Goal: Contribute content: Contribute content

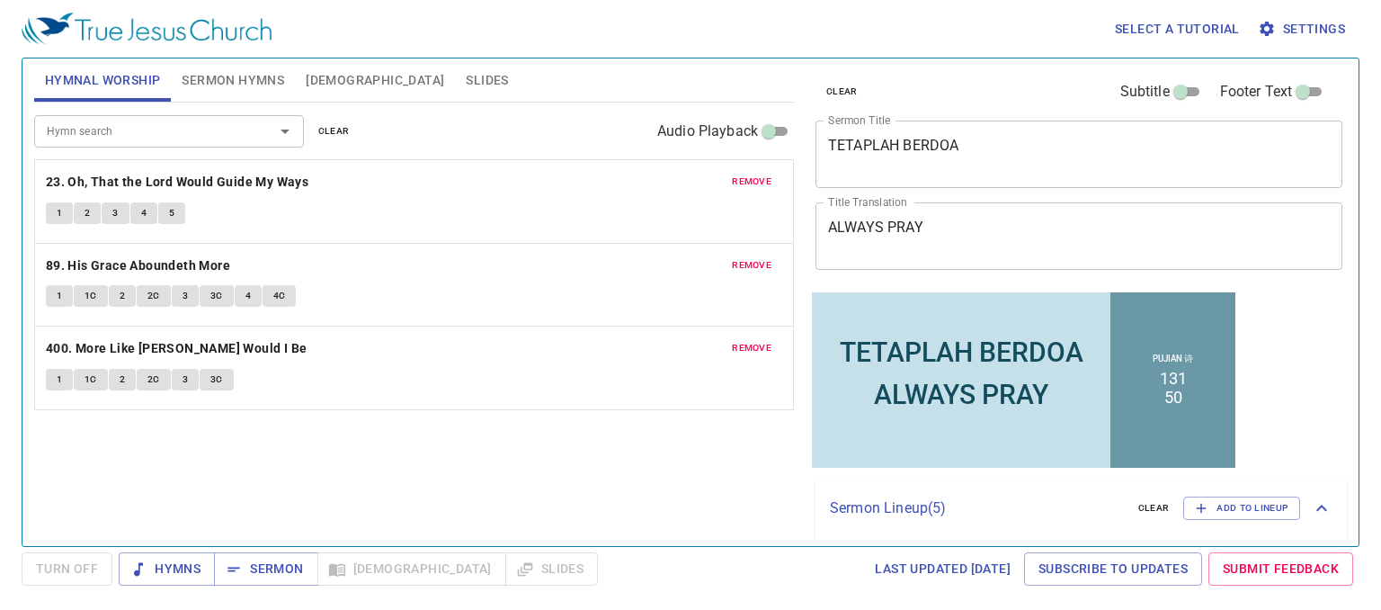
click at [887, 357] on div "TETAPLAH BERDOA" at bounding box center [962, 350] width 244 height 31
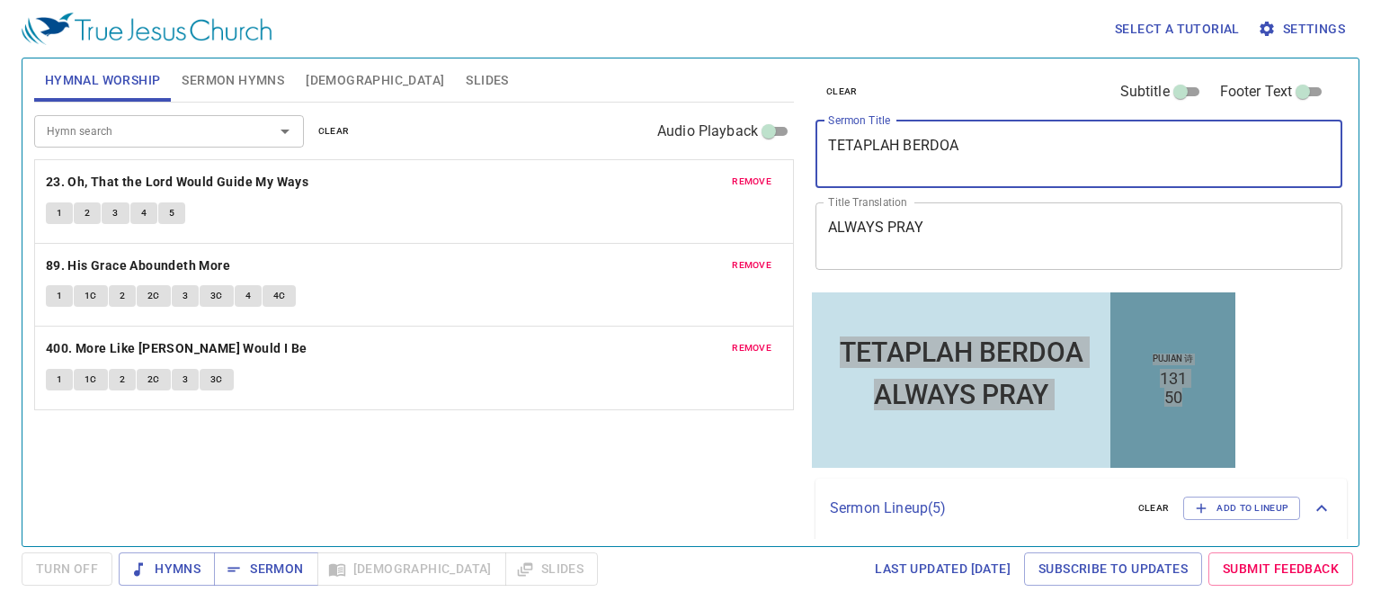
click at [910, 159] on textarea "TETAPLAH BERDOA" at bounding box center [1079, 154] width 502 height 34
type textarea "Contoh [PERSON_NAME]"
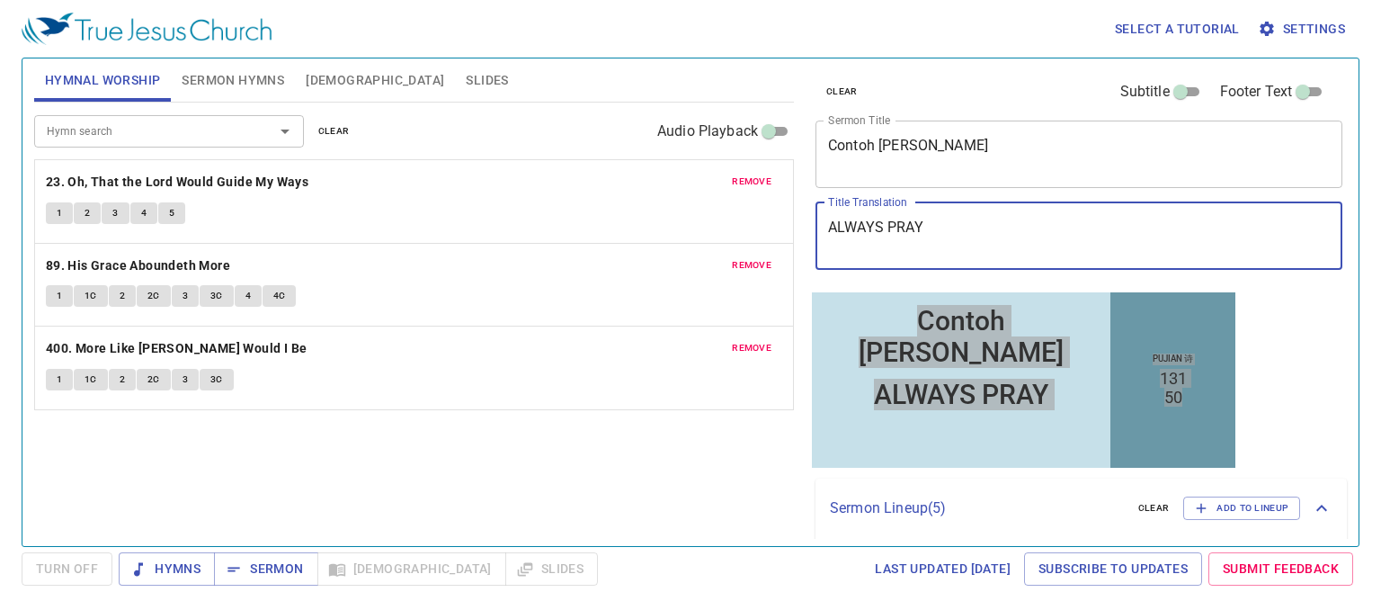
drag, startPoint x: 933, startPoint y: 223, endPoint x: 827, endPoint y: 231, distance: 106.4
click at [827, 231] on div "ALWAYS PRAY x Title Translation" at bounding box center [1079, 235] width 527 height 67
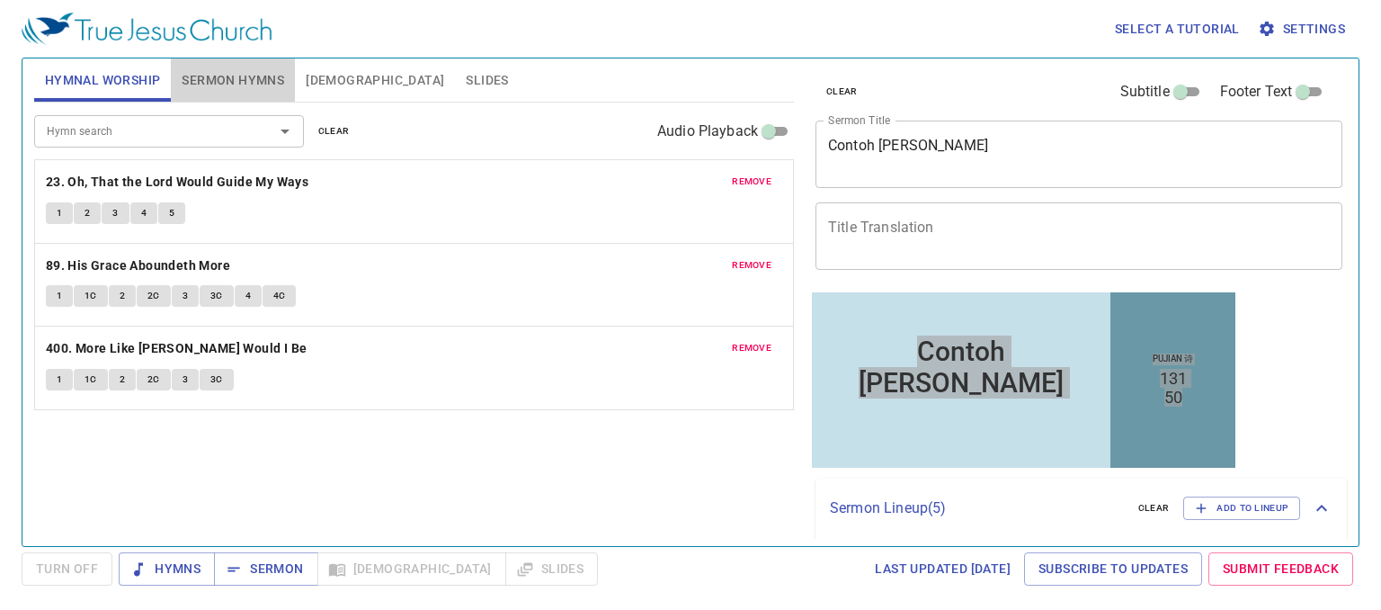
click at [233, 84] on span "Sermon Hymns" at bounding box center [233, 80] width 102 height 22
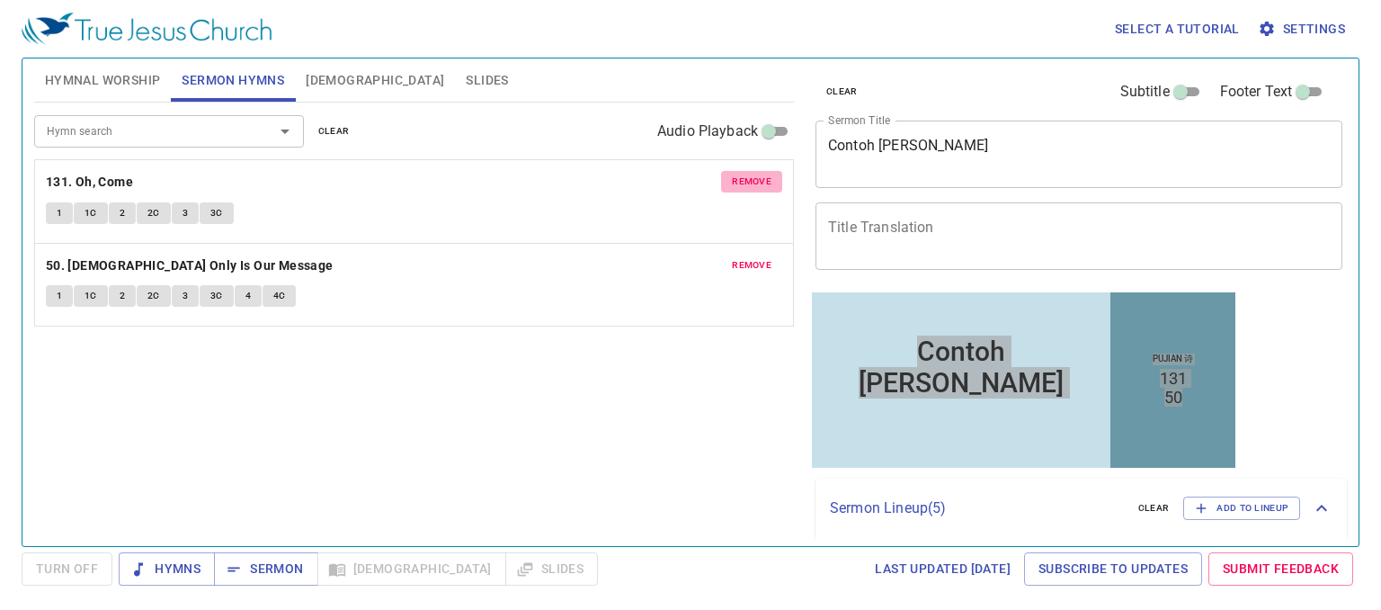
click at [748, 180] on span "remove" at bounding box center [752, 182] width 40 height 16
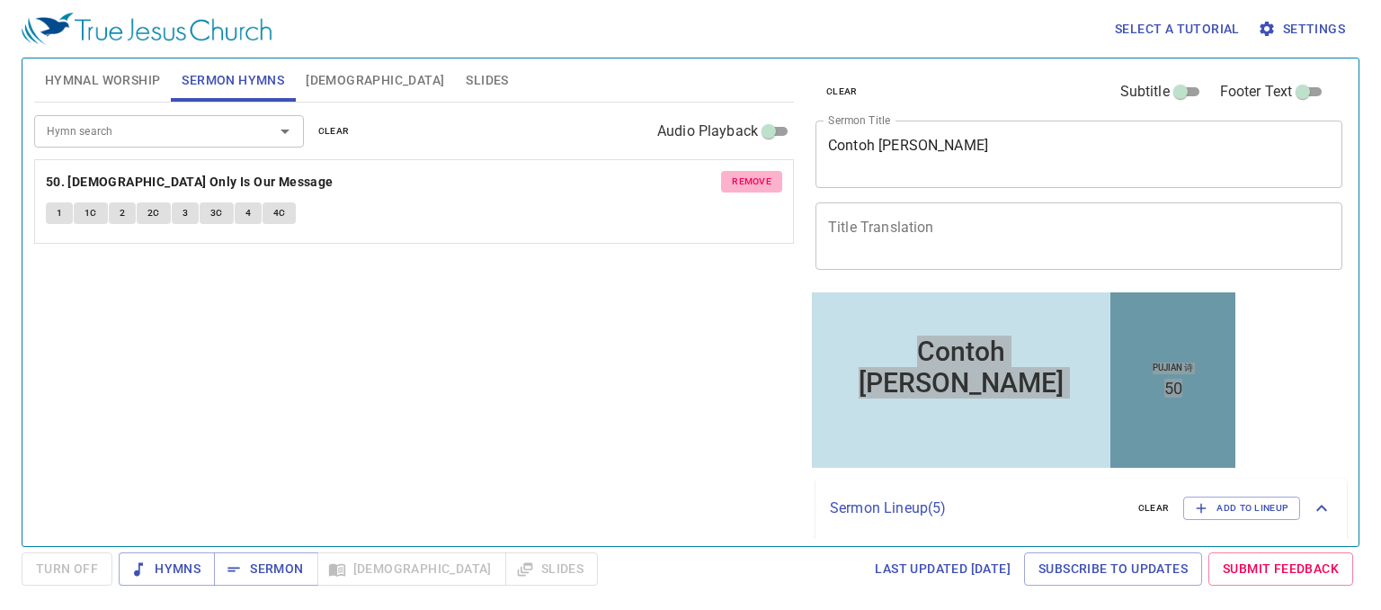
click at [744, 183] on span "remove" at bounding box center [752, 182] width 40 height 16
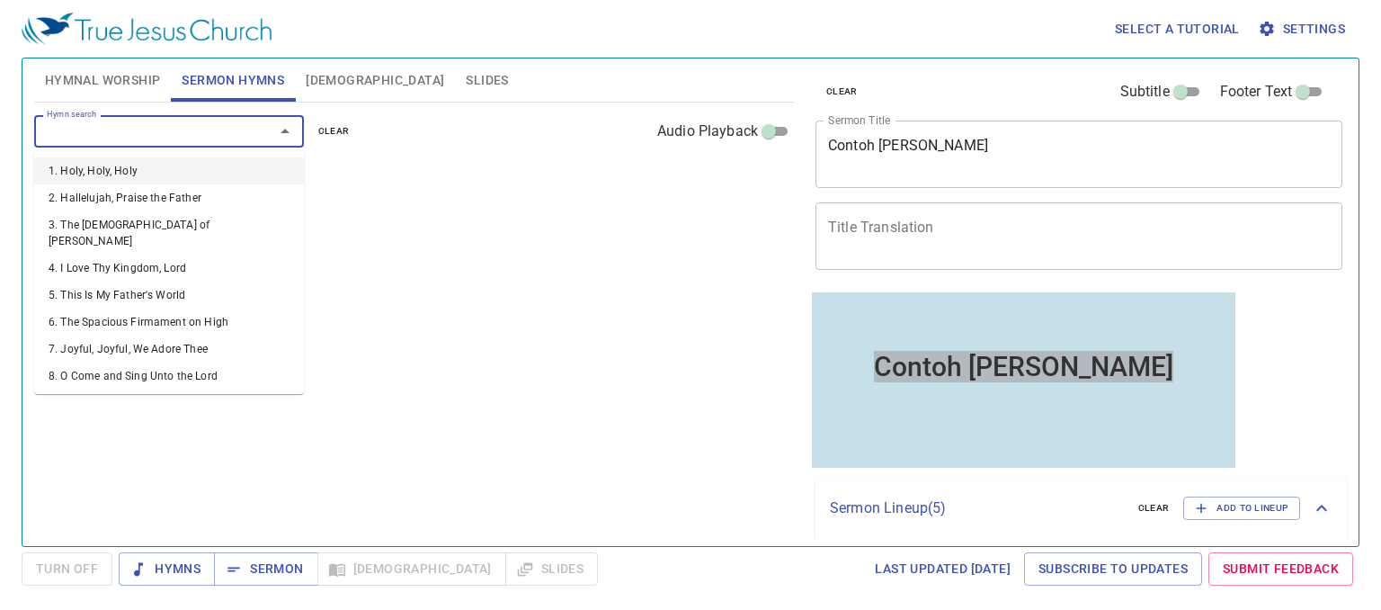
click at [143, 134] on input "Hymn search" at bounding box center [143, 130] width 206 height 21
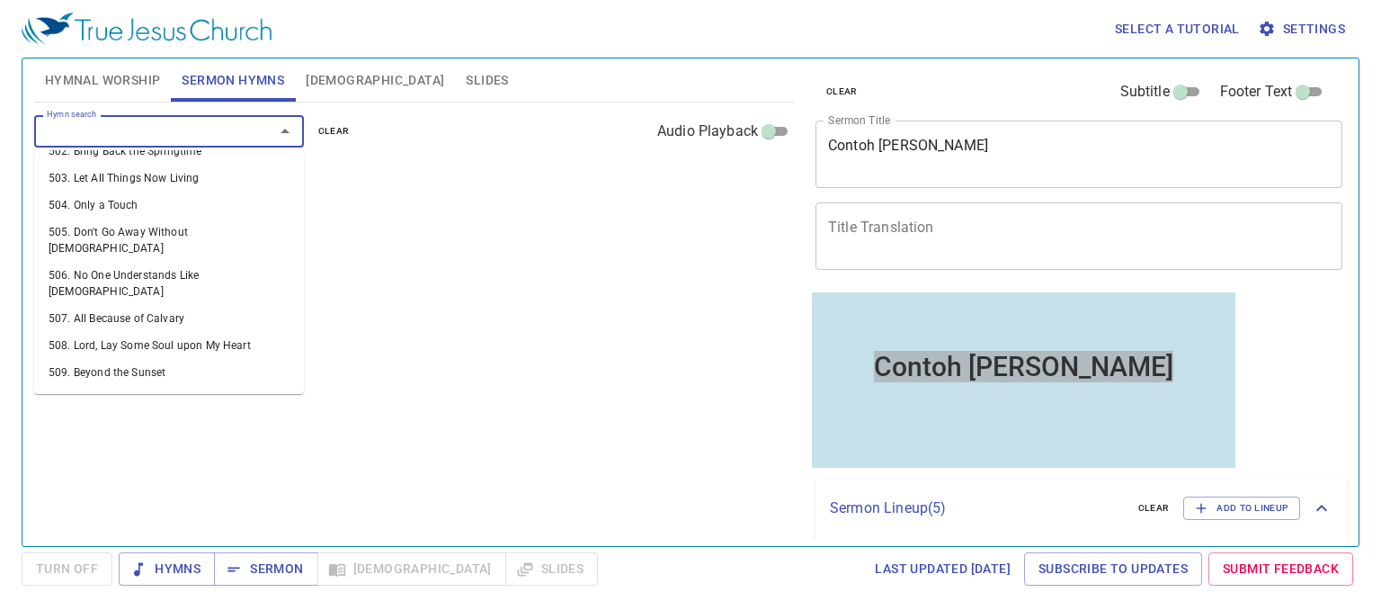
scroll to position [11, 0]
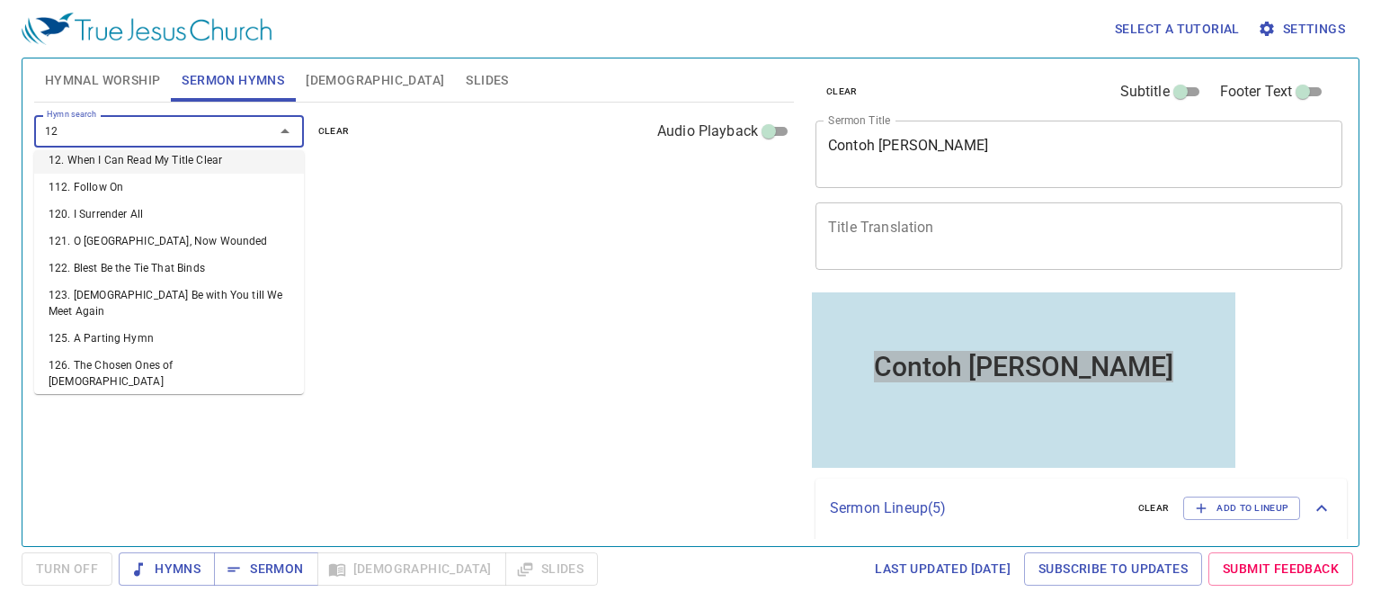
type input "129"
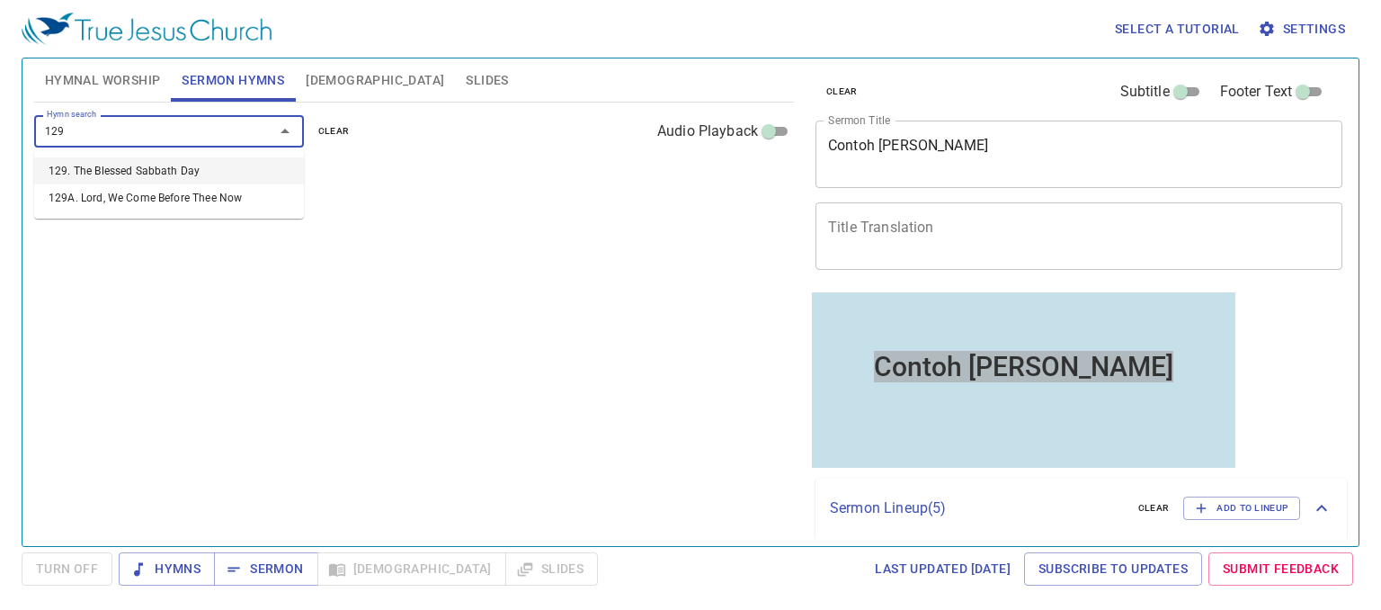
click at [100, 174] on li "129. The Blessed Sabbath Day" at bounding box center [169, 170] width 270 height 27
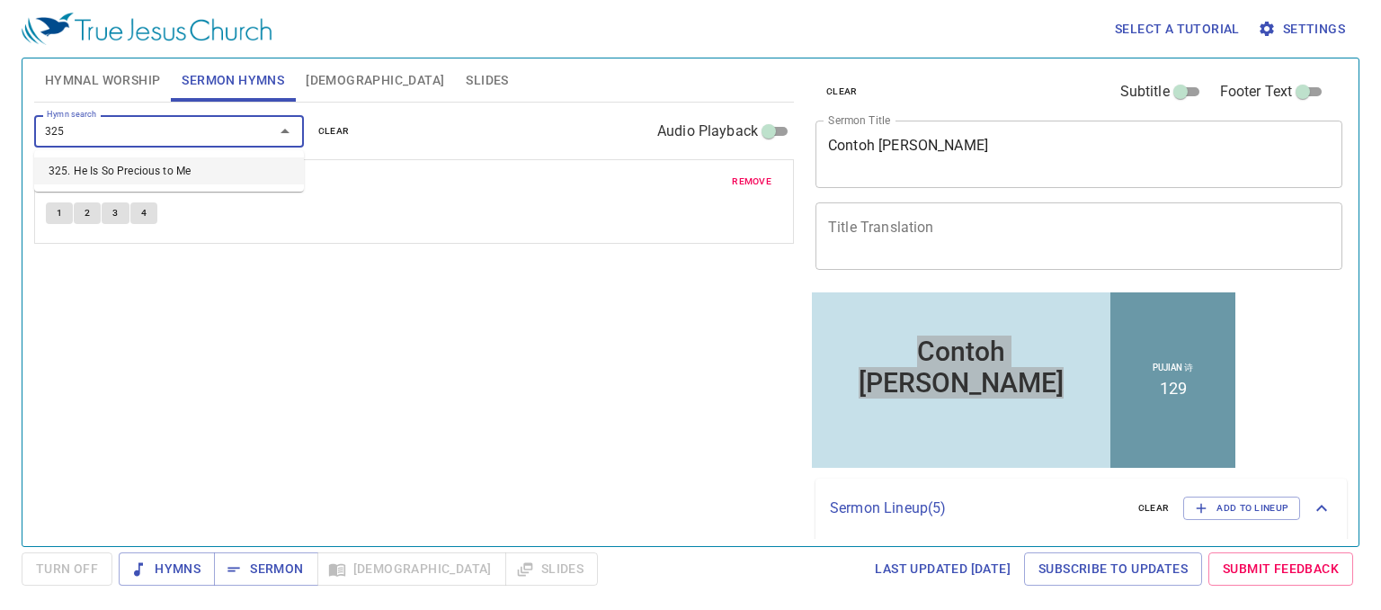
type input "325"
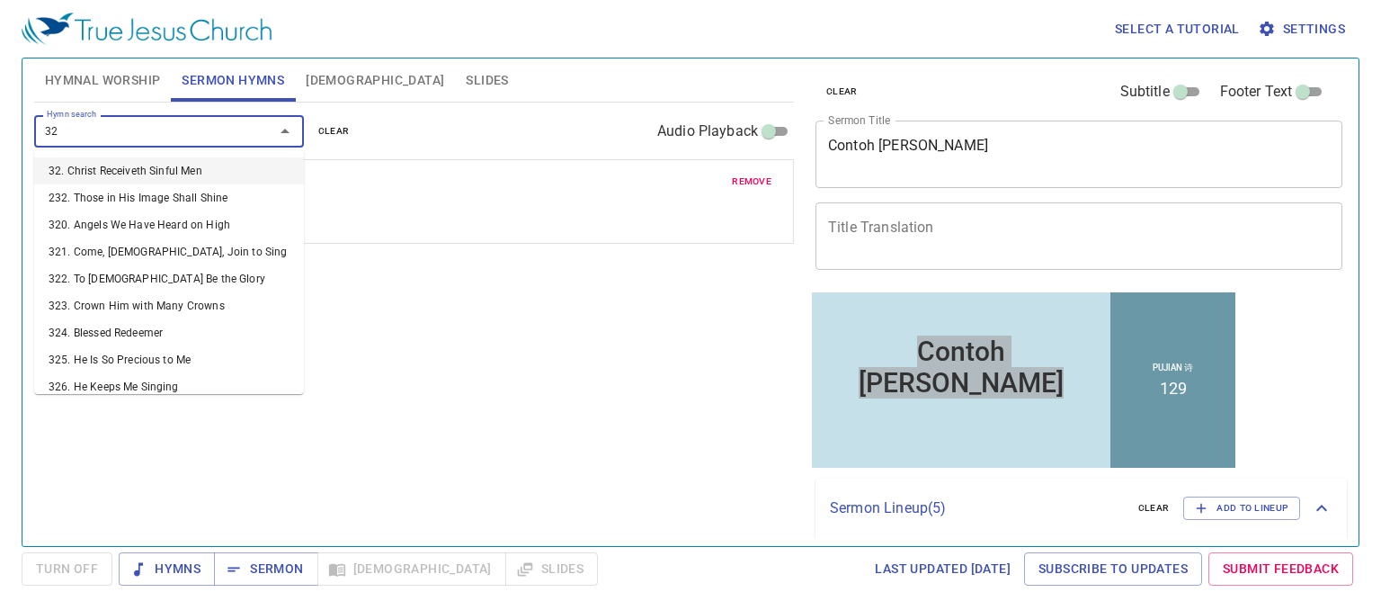
type input "325"
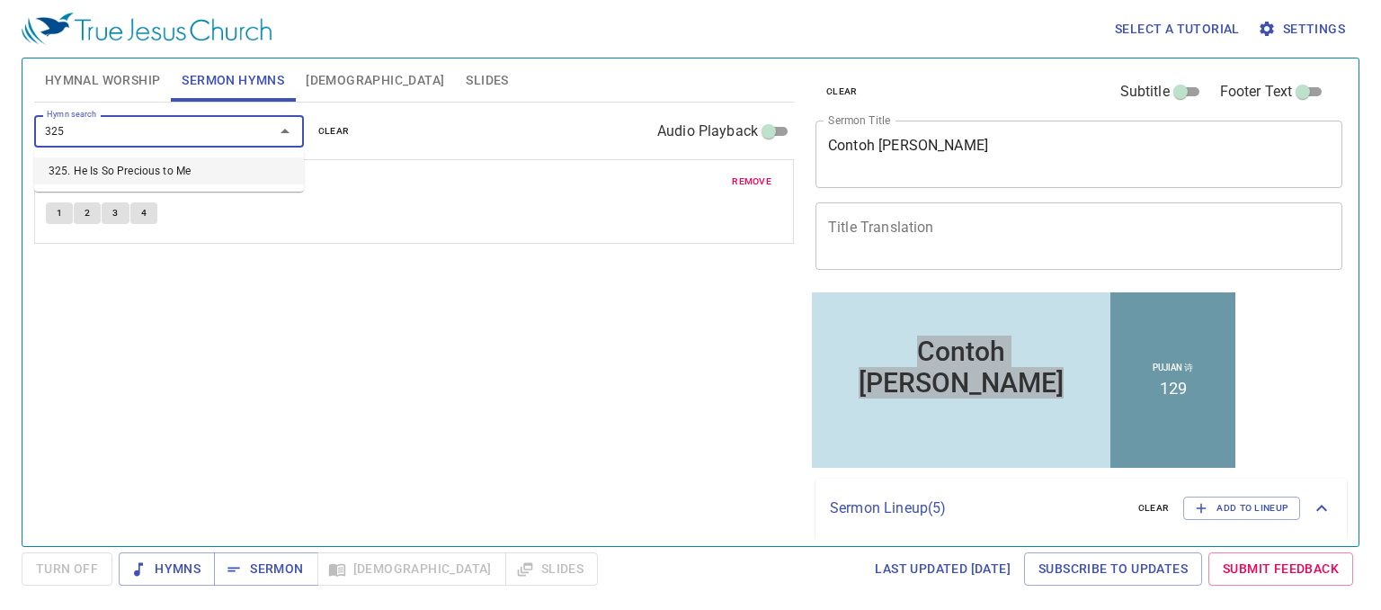
click at [104, 169] on li "325. He Is So Precious to Me" at bounding box center [169, 170] width 270 height 27
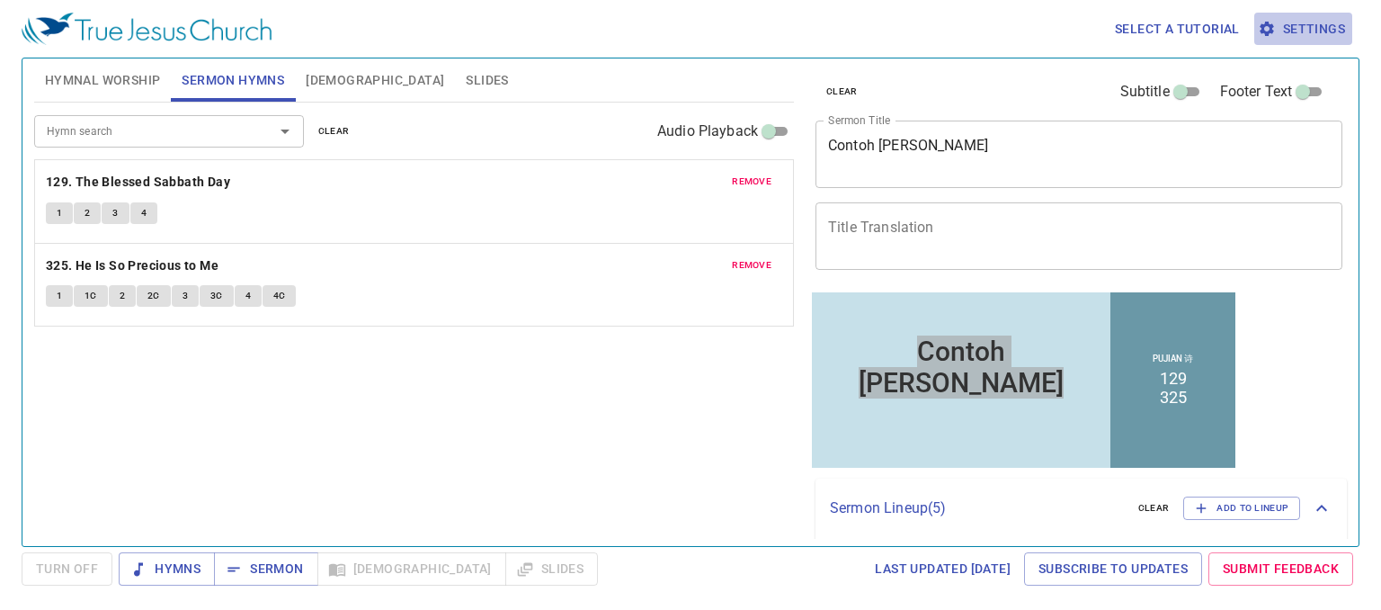
click at [967, 28] on span "Settings" at bounding box center [1303, 29] width 84 height 22
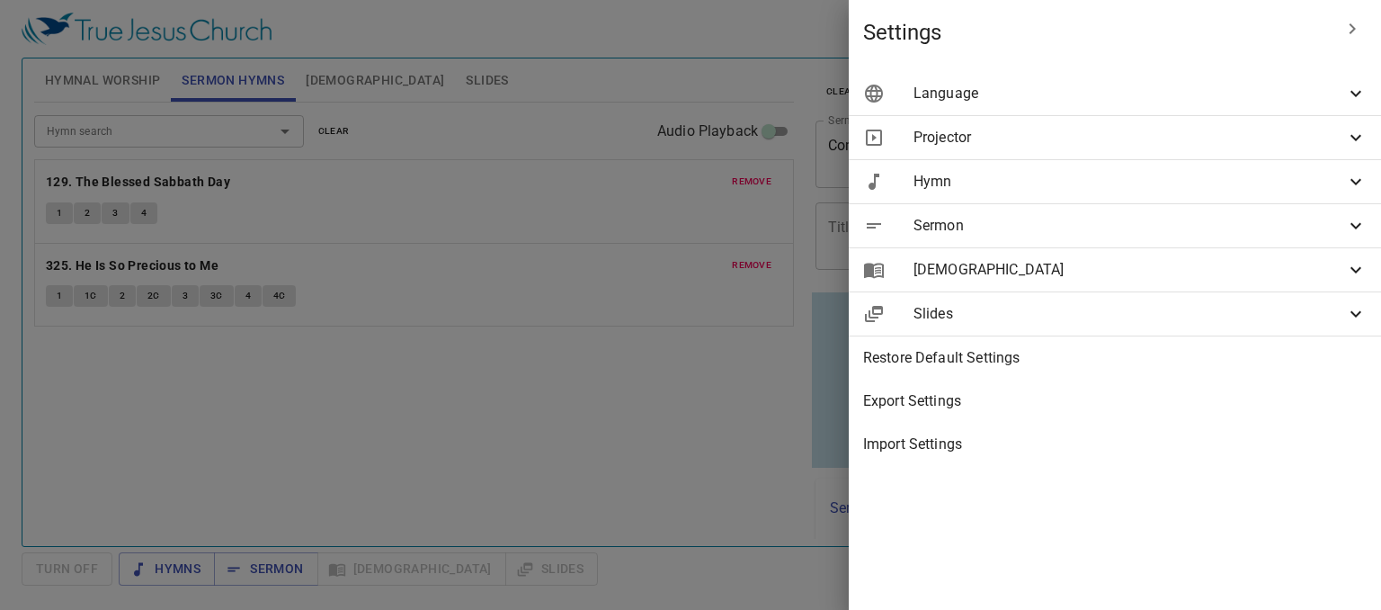
click at [967, 94] on span "Language" at bounding box center [1130, 94] width 432 height 22
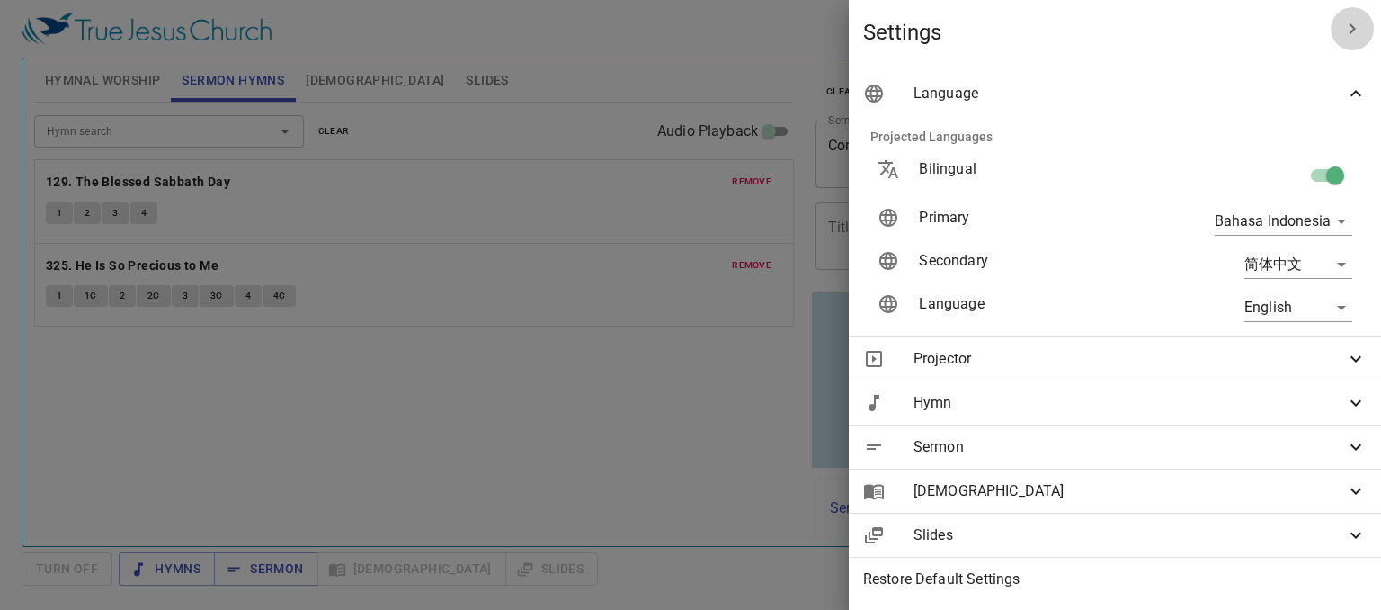
click at [967, 25] on icon "button" at bounding box center [1352, 29] width 22 height 22
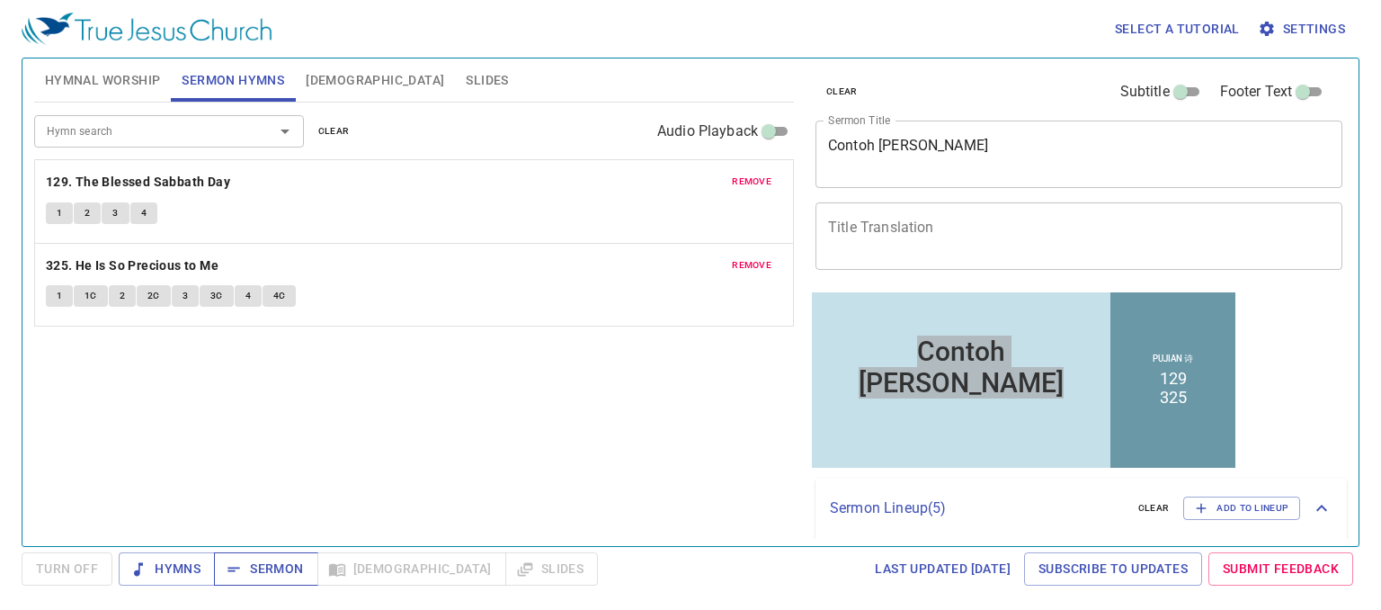
click at [270, 530] on span "Sermon" at bounding box center [265, 568] width 75 height 22
click at [119, 76] on span "Hymnal Worship" at bounding box center [103, 80] width 116 height 22
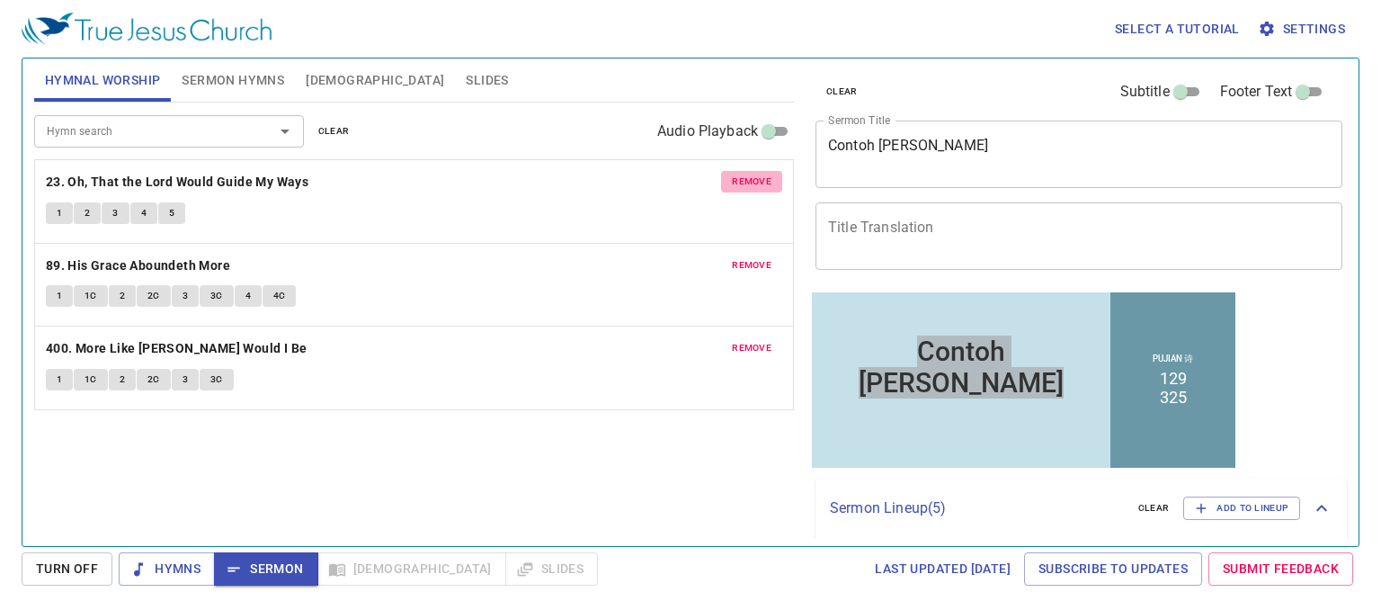
click at [777, 176] on button "remove" at bounding box center [751, 182] width 61 height 22
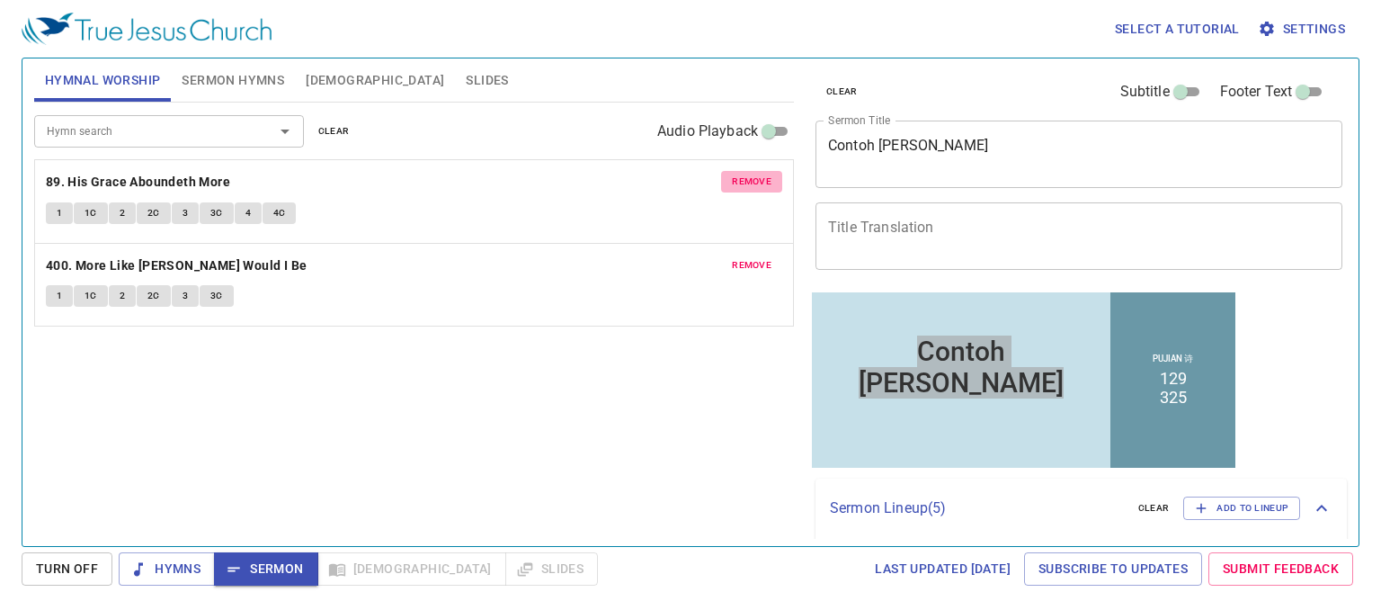
click at [770, 175] on span "remove" at bounding box center [752, 182] width 40 height 16
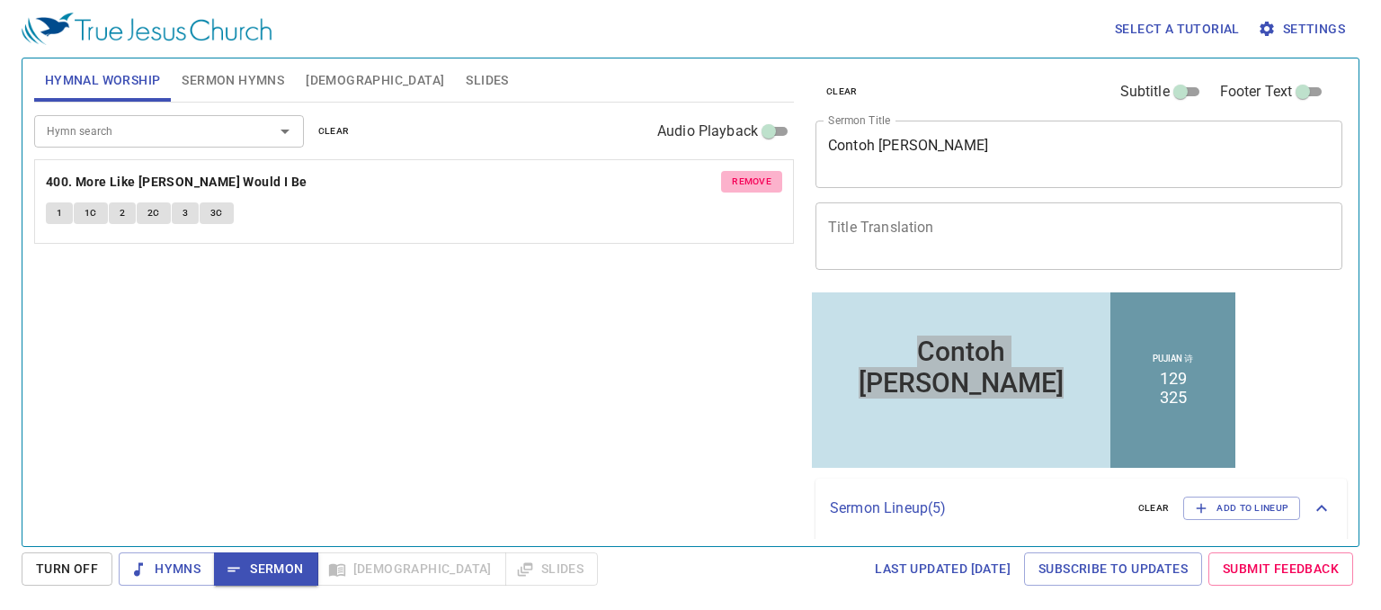
click at [770, 175] on span "remove" at bounding box center [752, 182] width 40 height 16
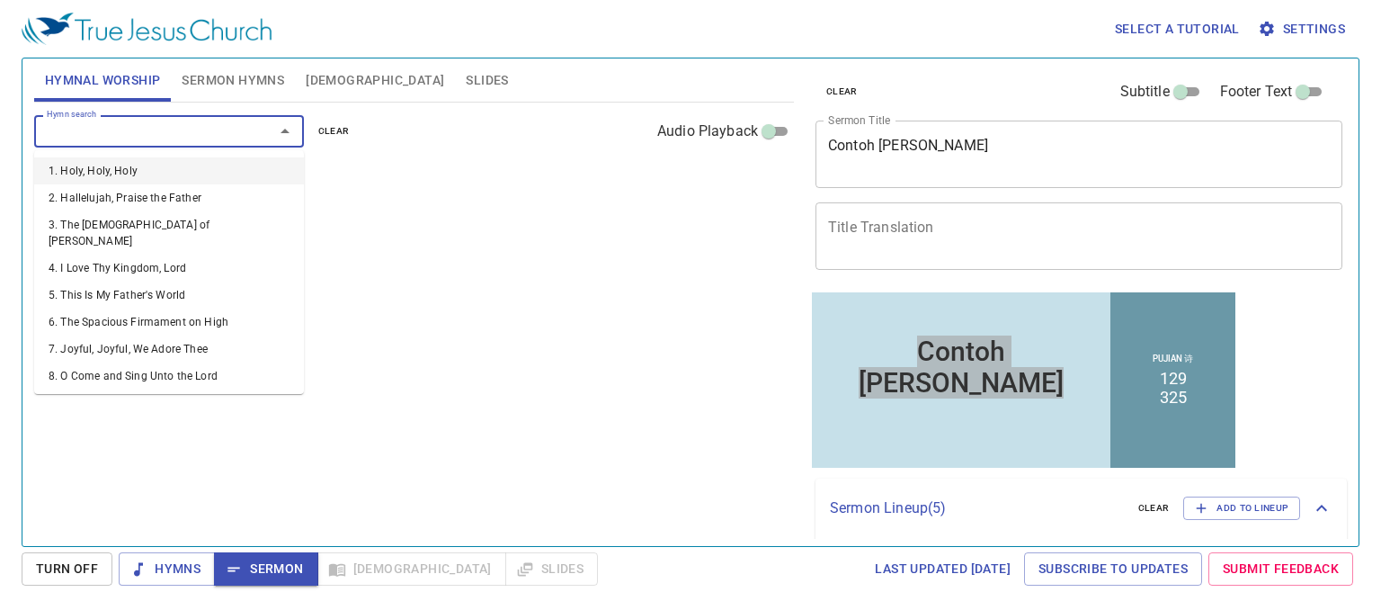
click at [152, 138] on input "Hymn search" at bounding box center [143, 130] width 206 height 21
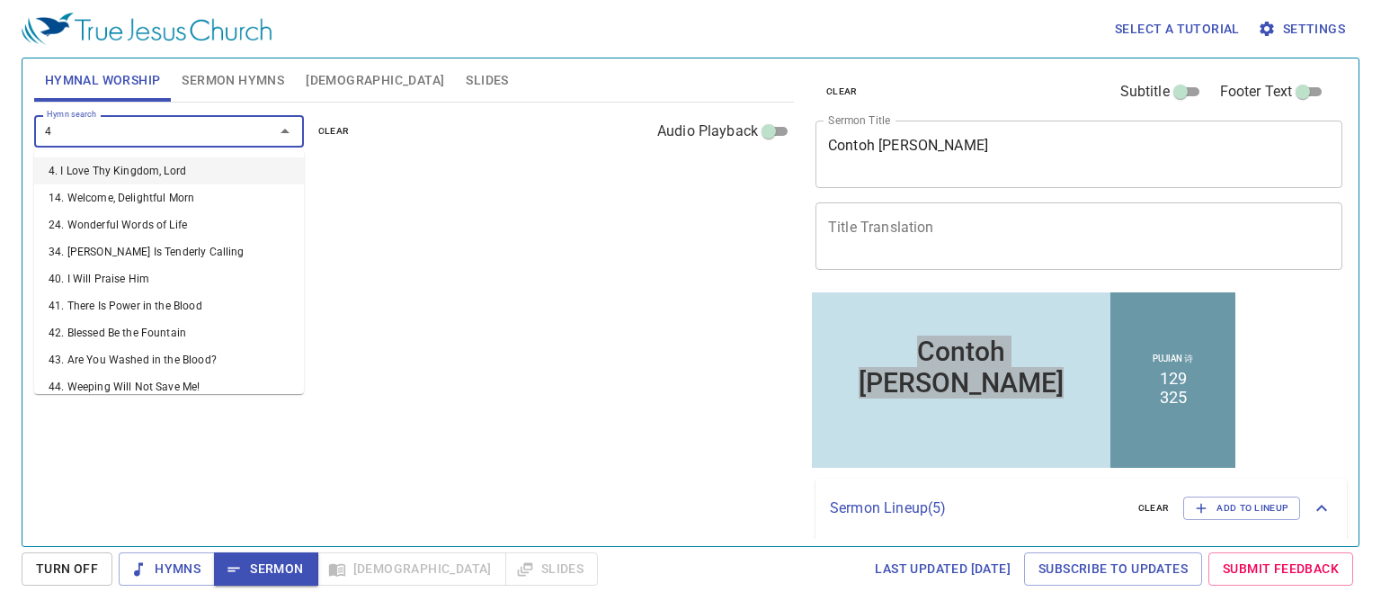
type input "43"
click at [129, 178] on li "43. Are You Washed in the Blood?" at bounding box center [169, 170] width 270 height 27
type input "44"
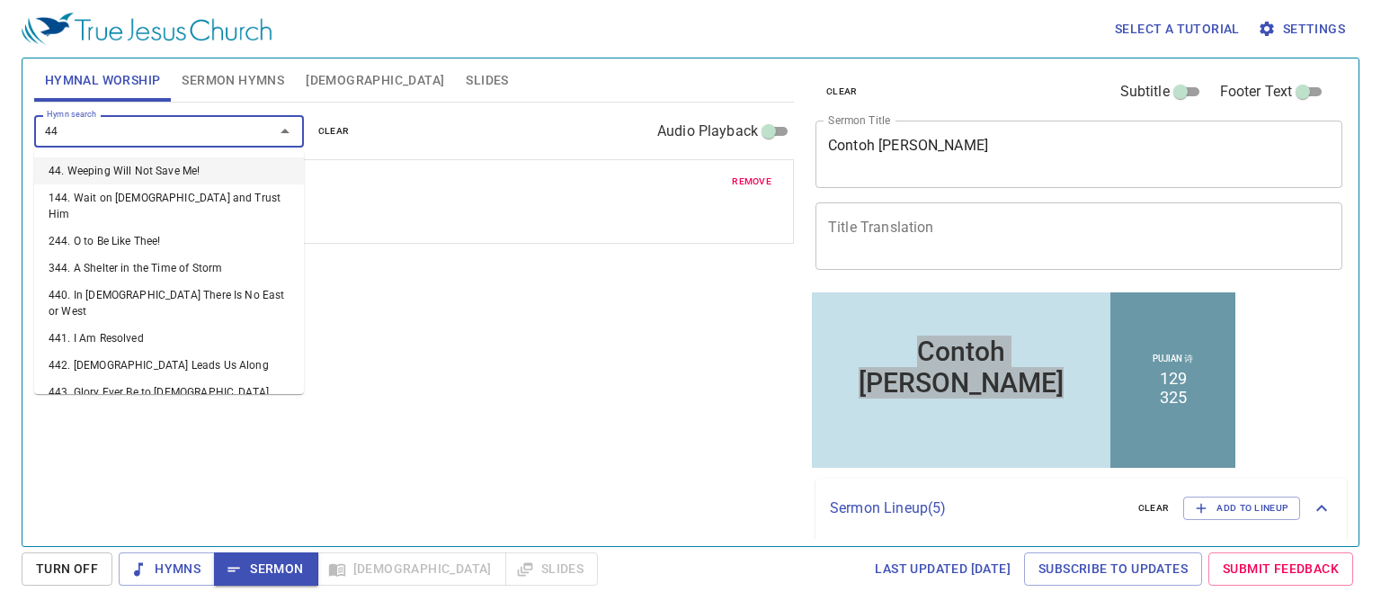
click at [129, 178] on li "44. Weeping Will Not Save Me!" at bounding box center [169, 170] width 270 height 27
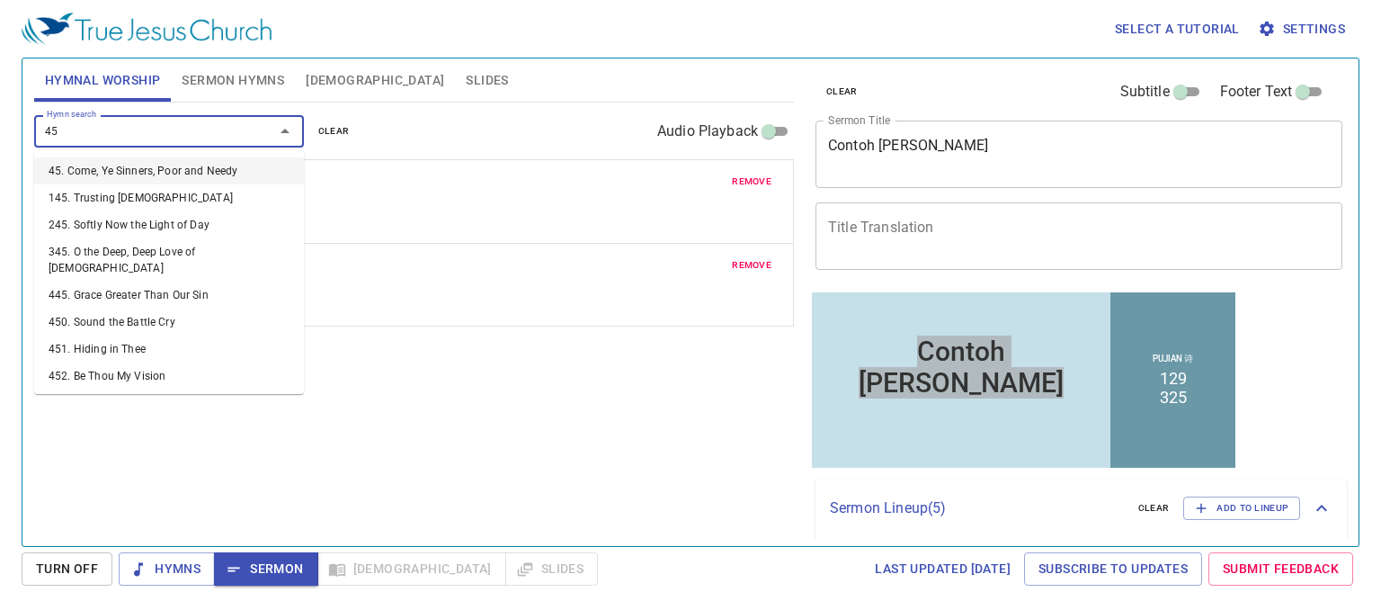
type input "45. Come, Ye Sinners, Poor and Needy"
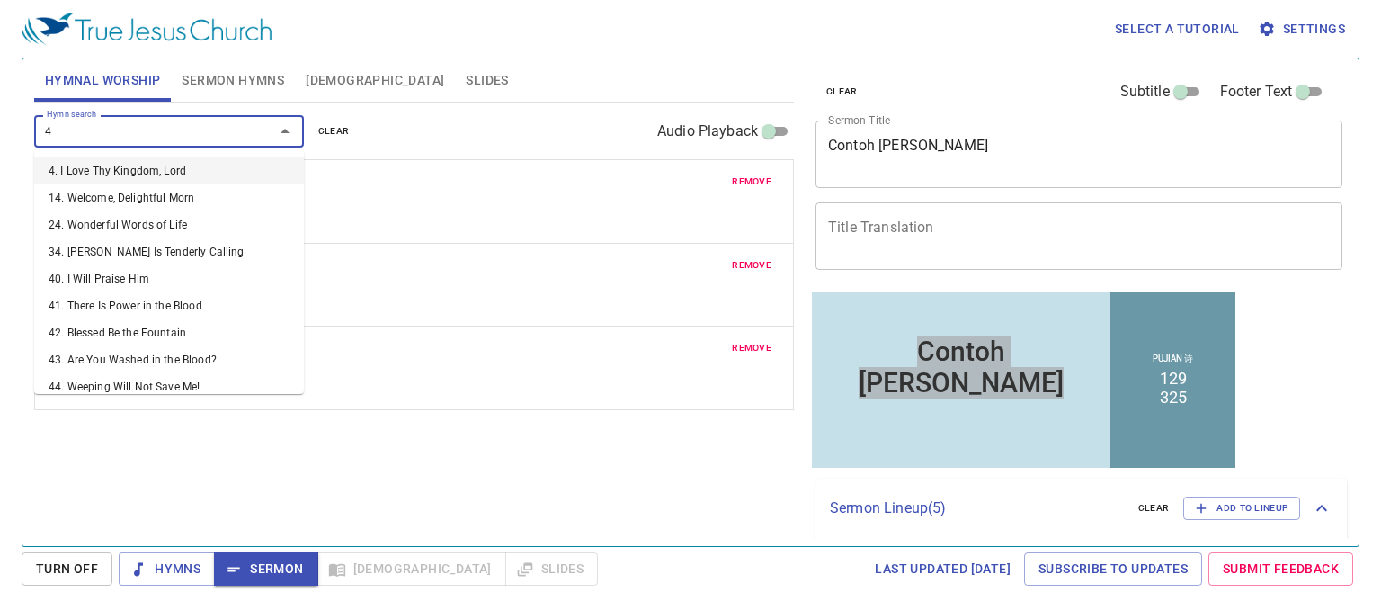
type input "46"
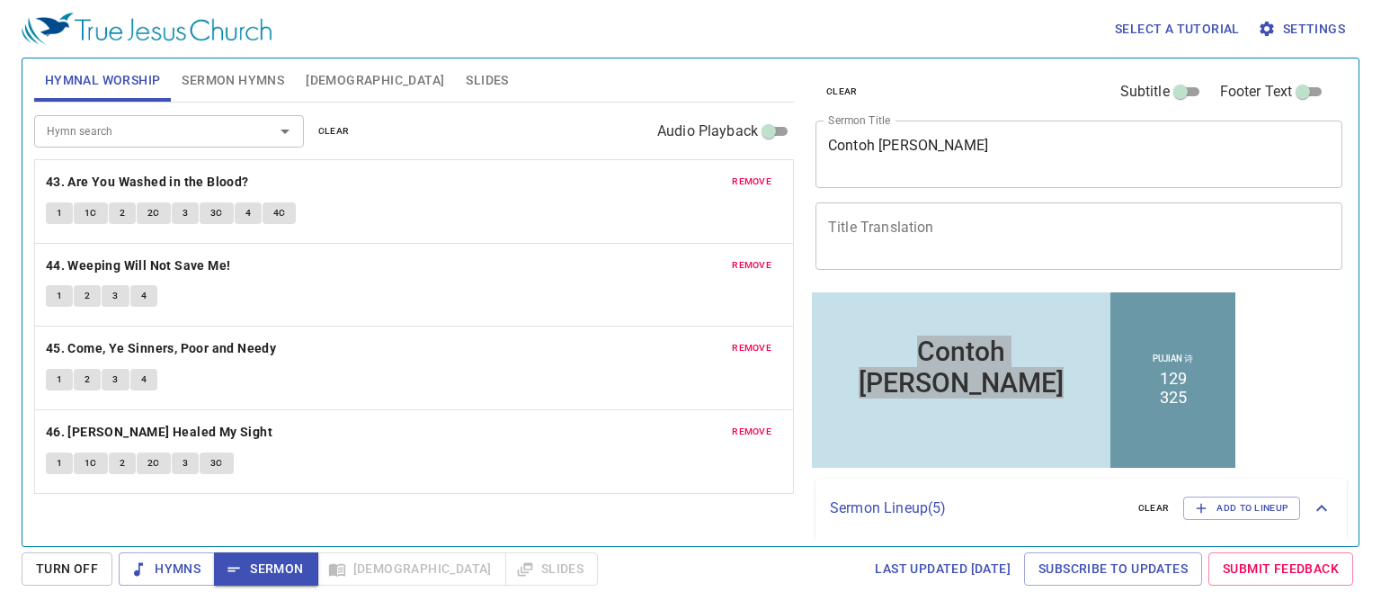
click at [499, 217] on div "1 1C 2 2C 3 3C 4 4C" at bounding box center [414, 215] width 736 height 26
click at [967, 94] on input "Subtitle" at bounding box center [1180, 96] width 65 height 22
checkbox input "true"
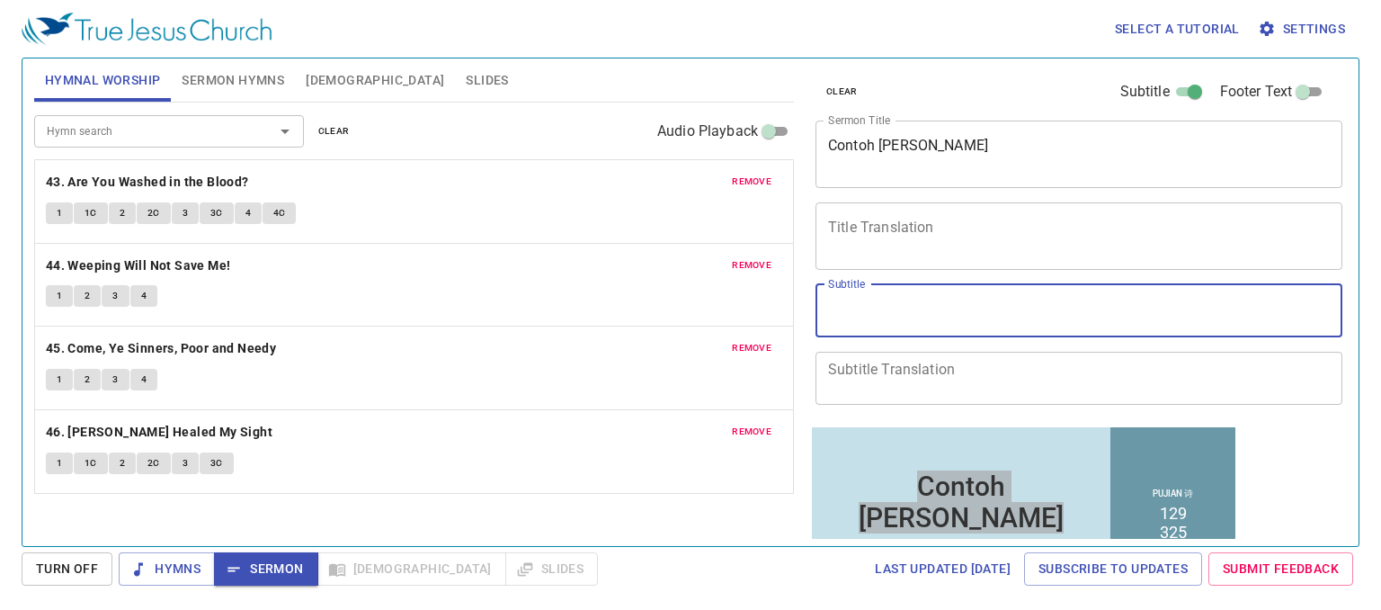
click at [854, 310] on textarea "Subtitle" at bounding box center [1079, 310] width 502 height 34
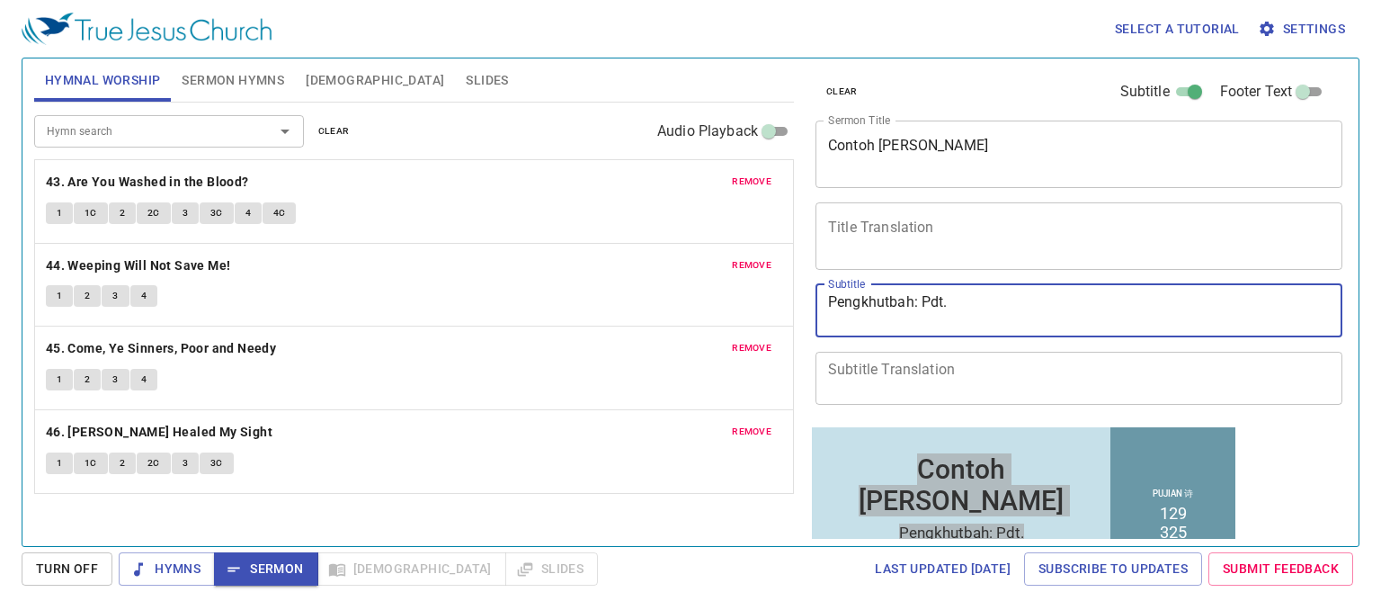
type textarea "Pengkhutbah: Pdt."
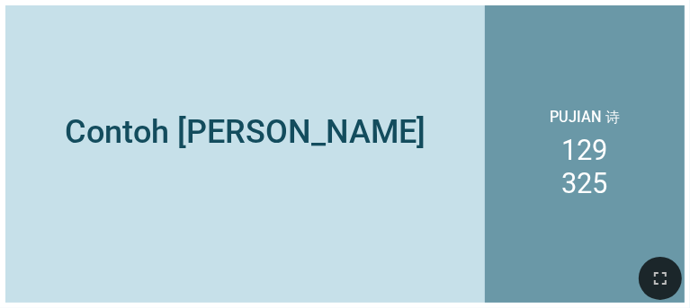
click at [483, 102] on div "Contoh [PERSON_NAME]" at bounding box center [244, 131] width 479 height 193
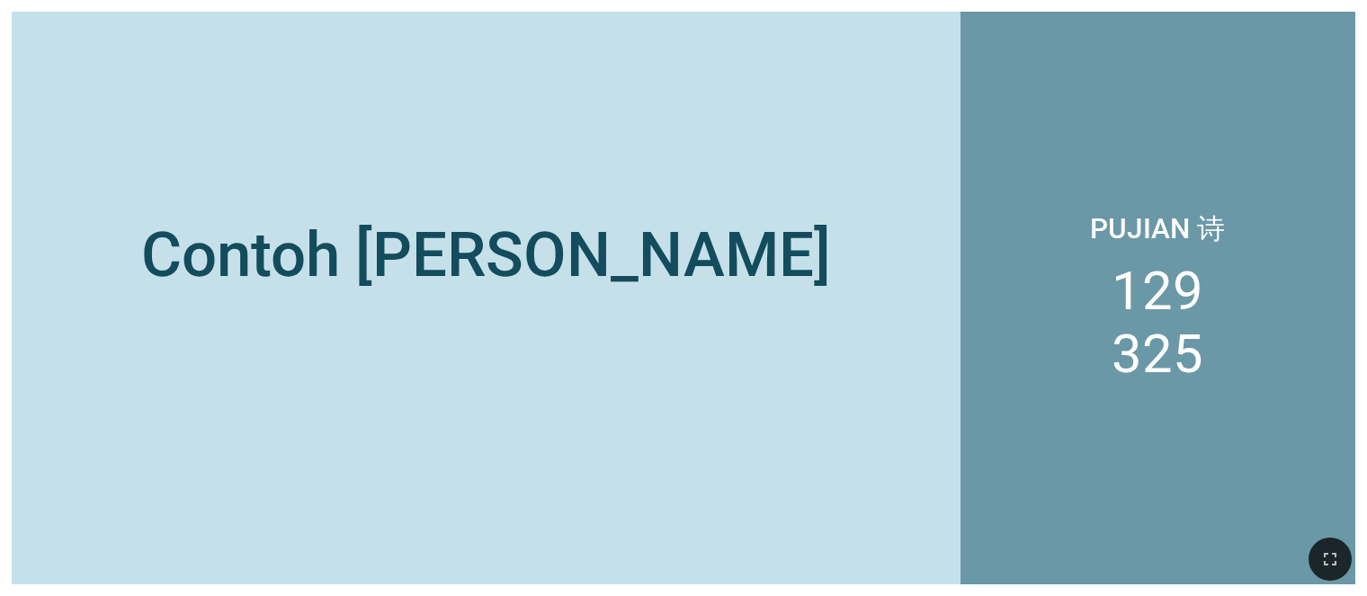
click at [1045, 86] on div "Pujian 诗 129 325" at bounding box center [1157, 298] width 395 height 573
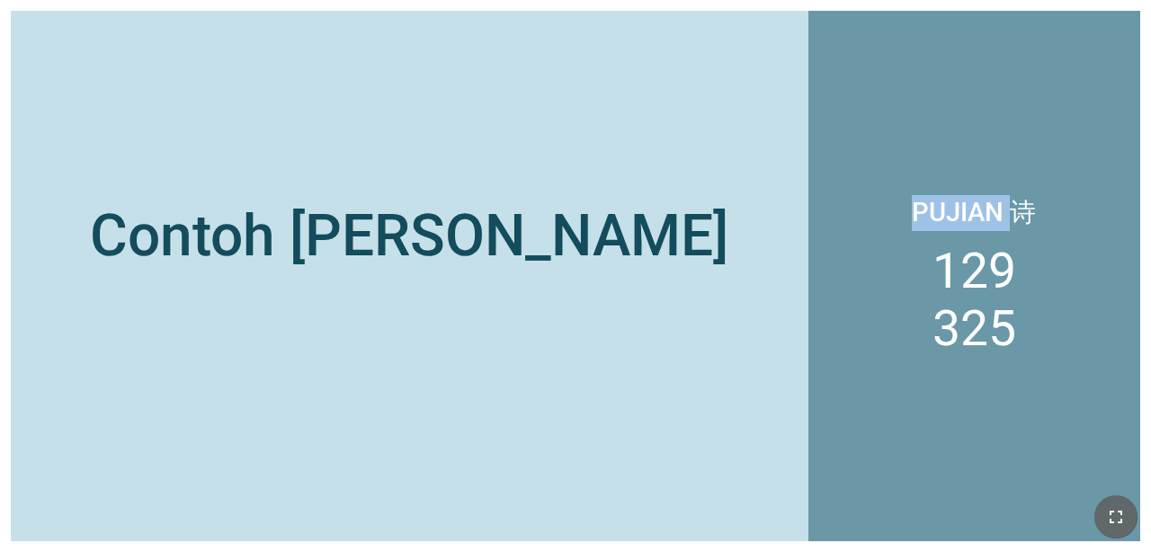
click at [1099, 525] on button "button" at bounding box center [1115, 516] width 43 height 43
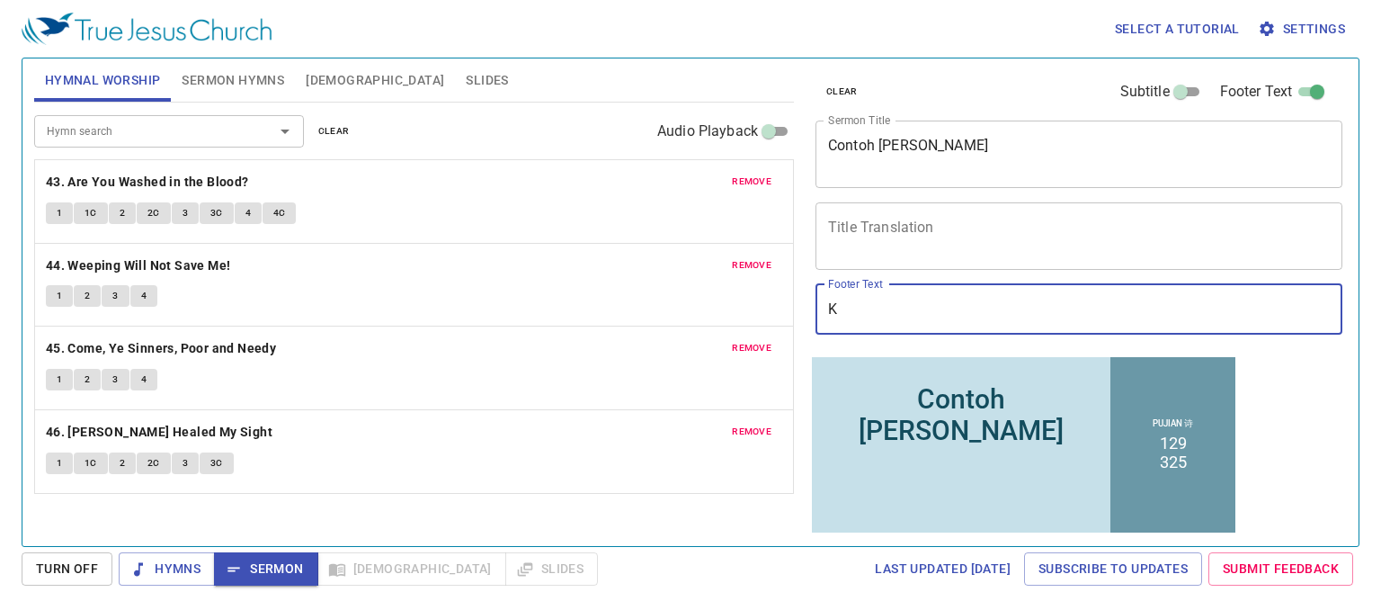
type input "Ke"
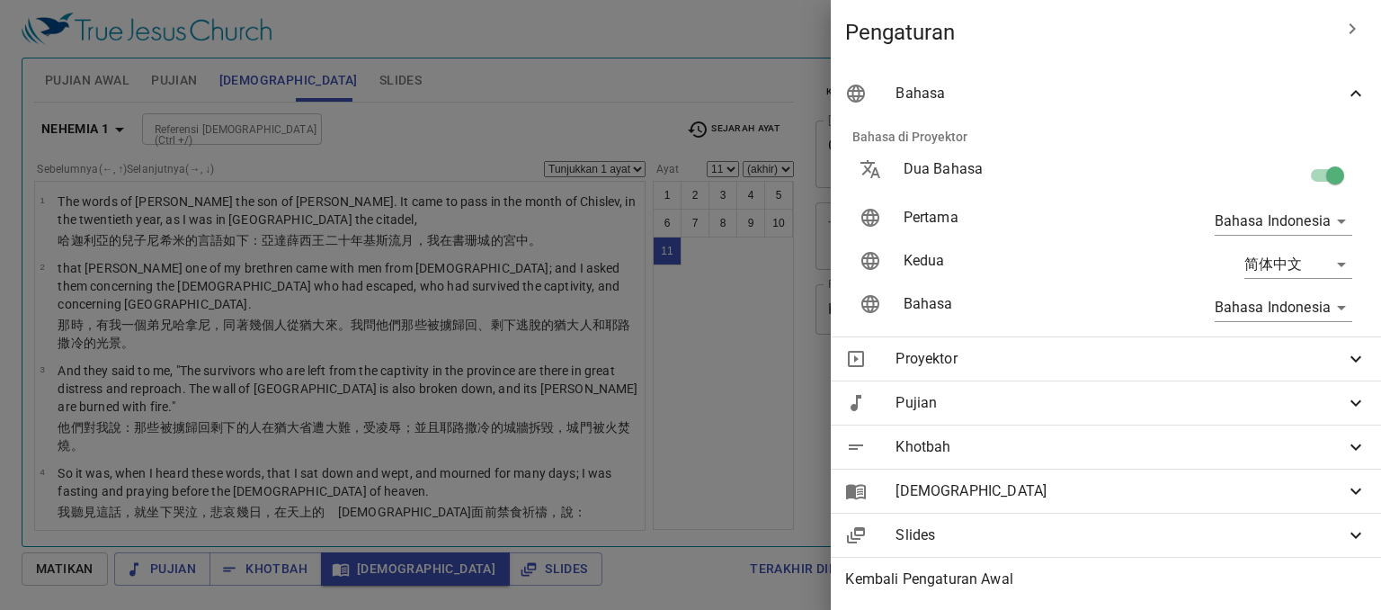
select select "11"
click at [1276, 310] on body "Pilih tutorial Pengaturan Pujian Awal Pujian Alkitab Slides Pencarian kidung ro…" at bounding box center [690, 305] width 1381 height 610
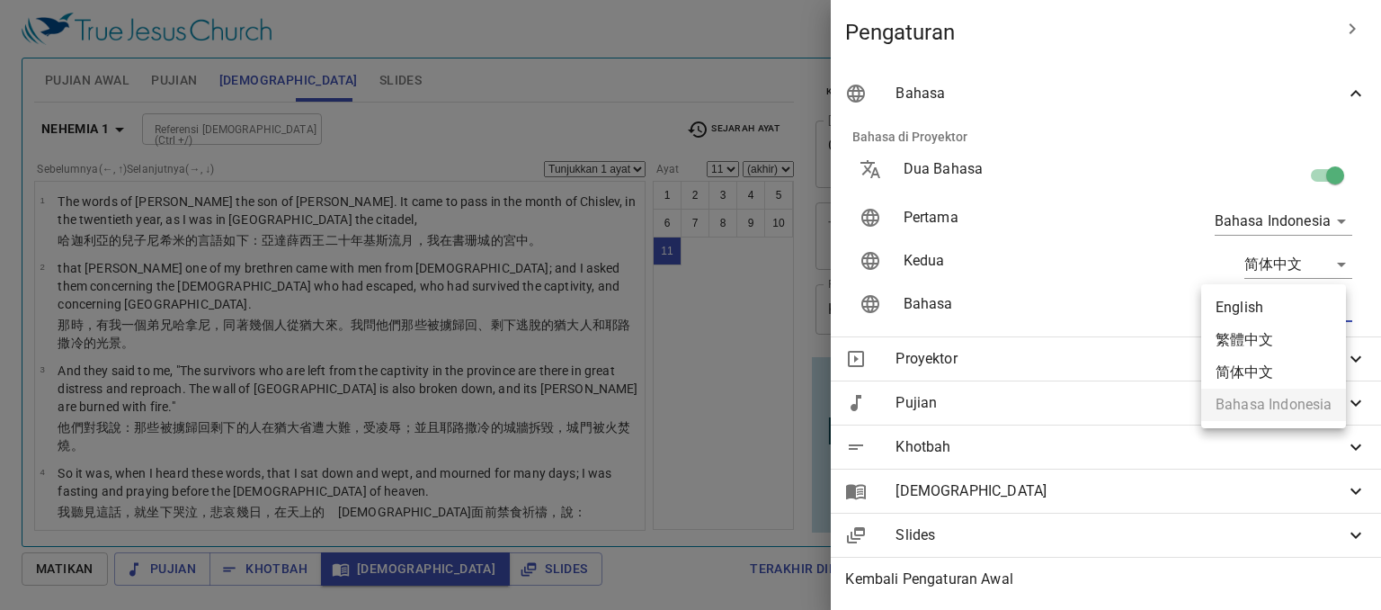
scroll to position [578, 0]
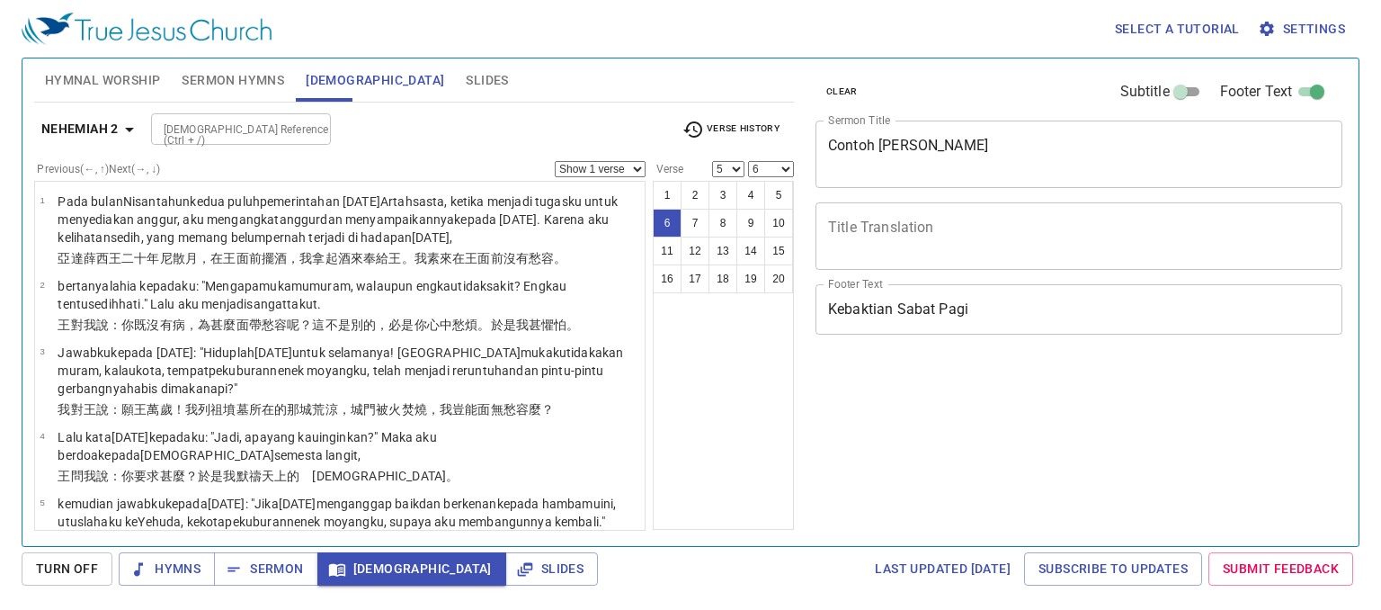
select select "5"
select select "6"
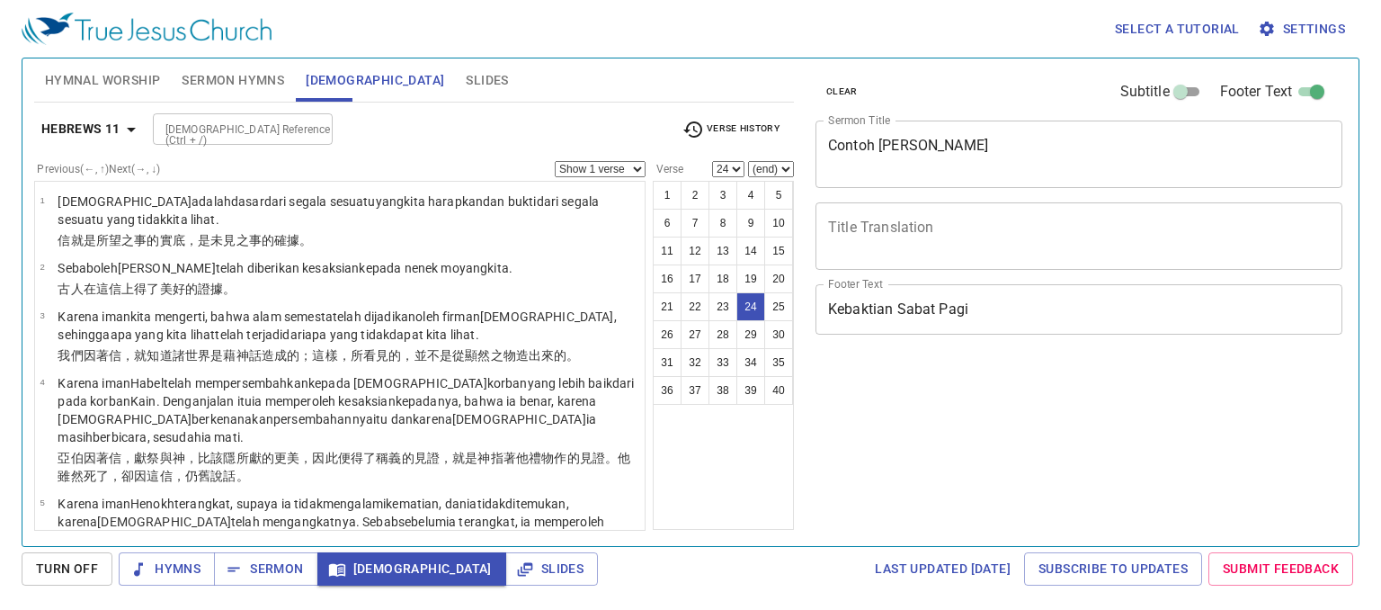
select select "24"
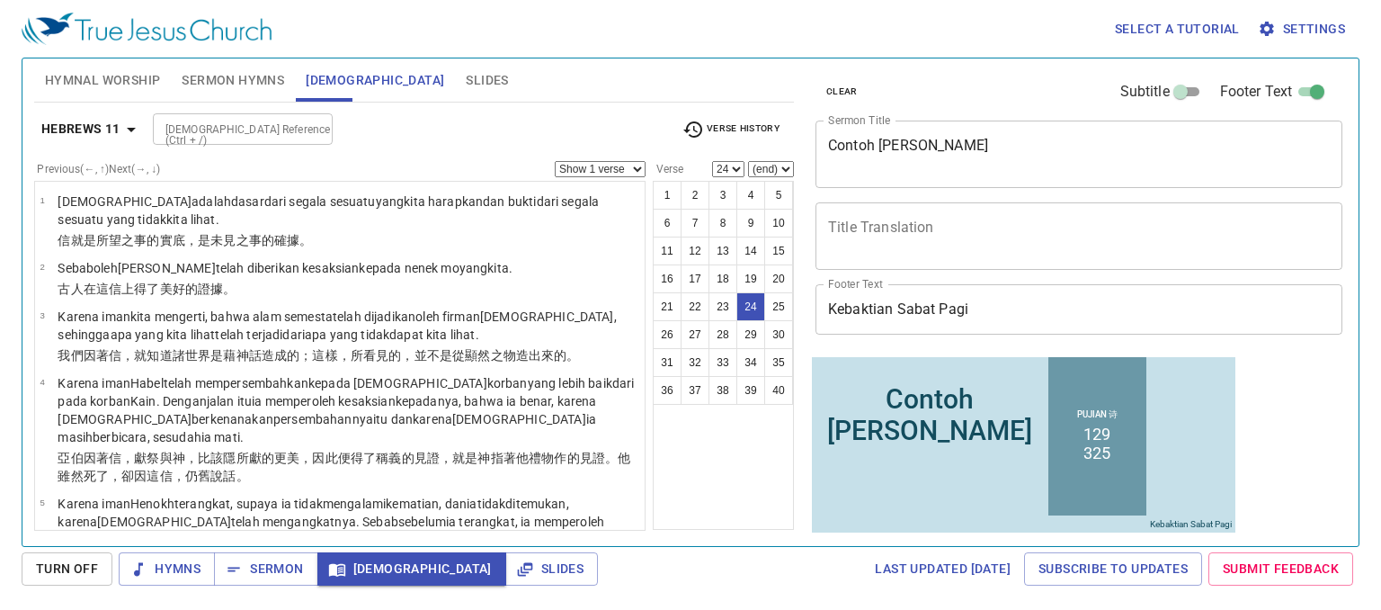
select select "26"
click at [748, 161] on select "(end) 25 26 27 28 29 30 31 32 33 34 35 36 37 38 39 40" at bounding box center [771, 169] width 46 height 16
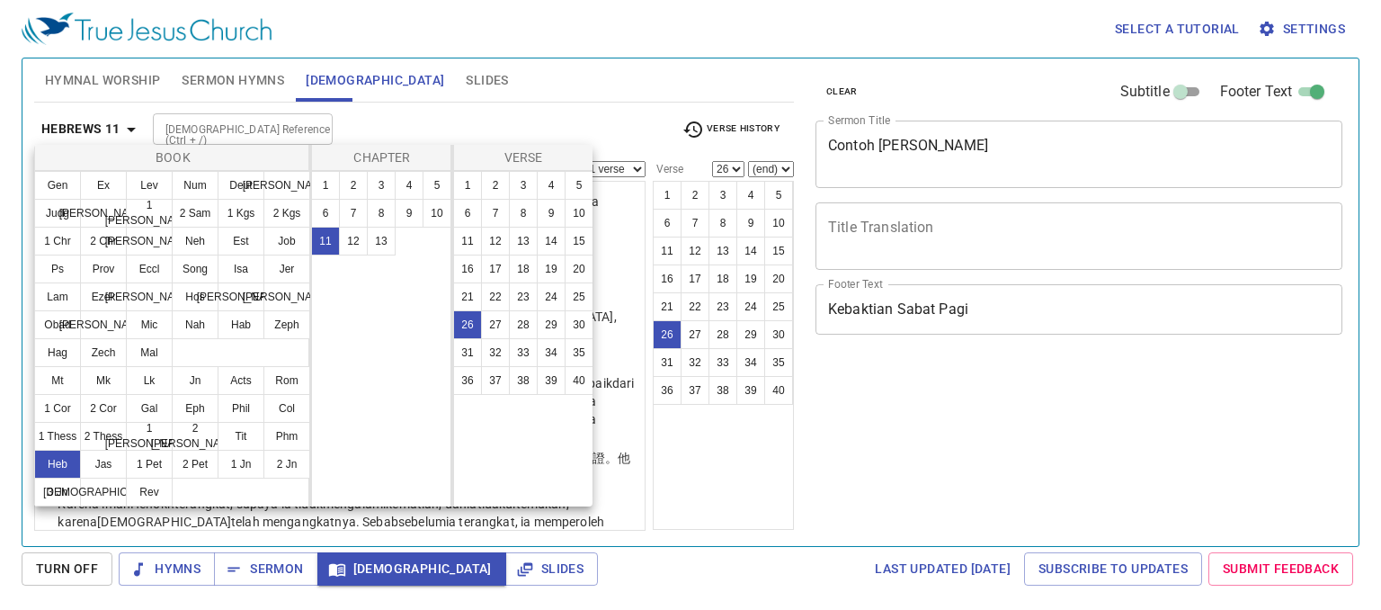
select select "26"
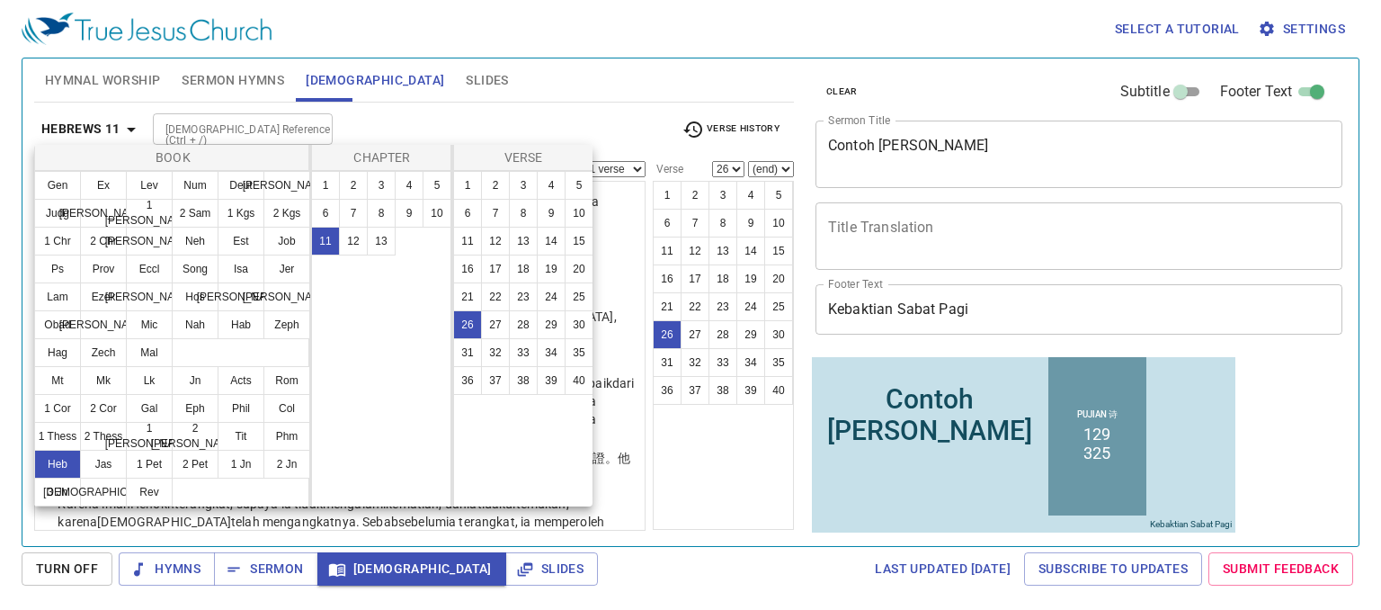
scroll to position [1800, 0]
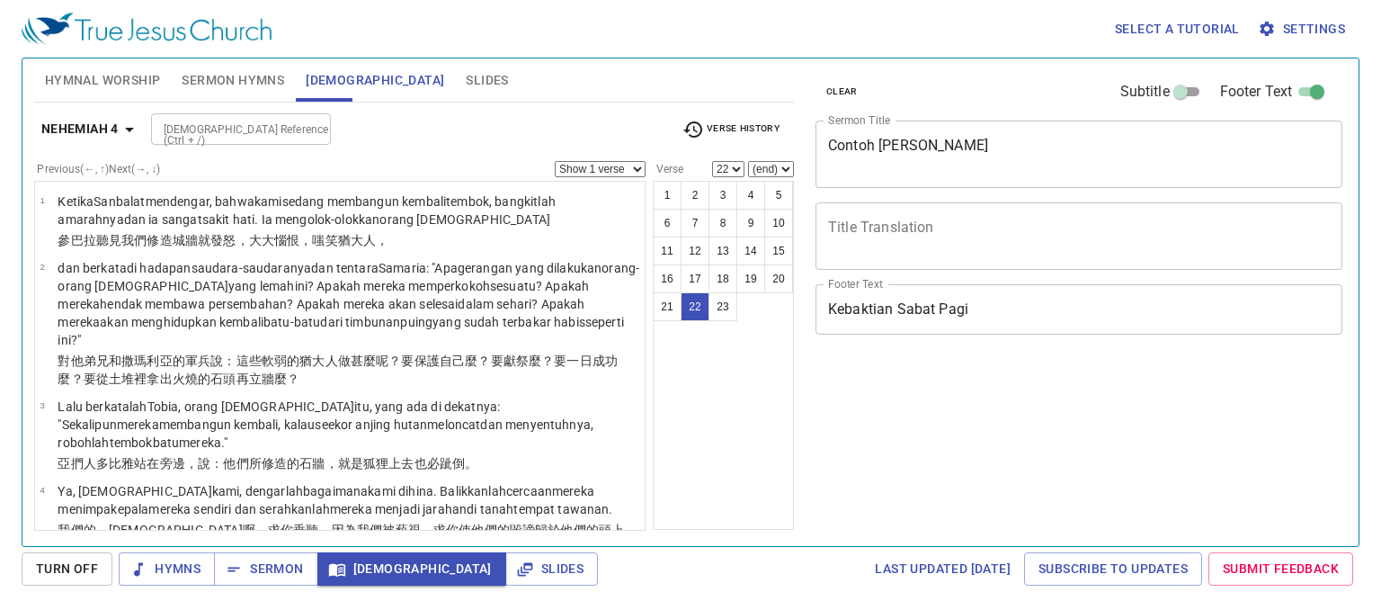
select select "22"
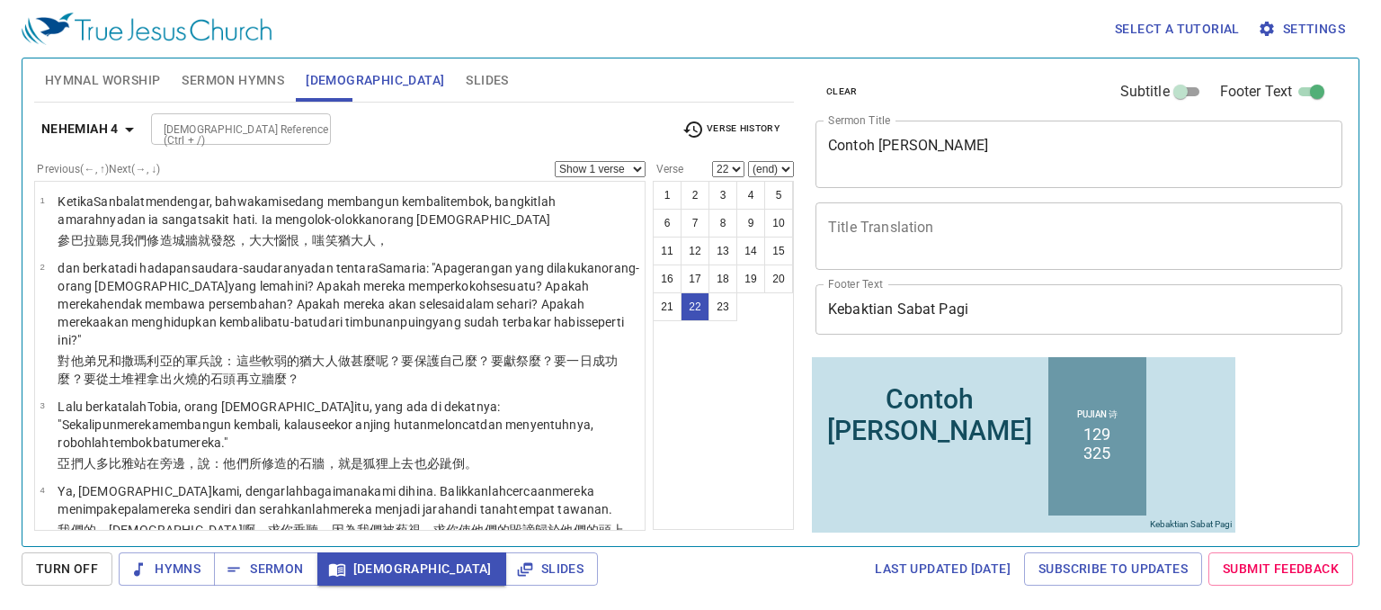
scroll to position [1449, 0]
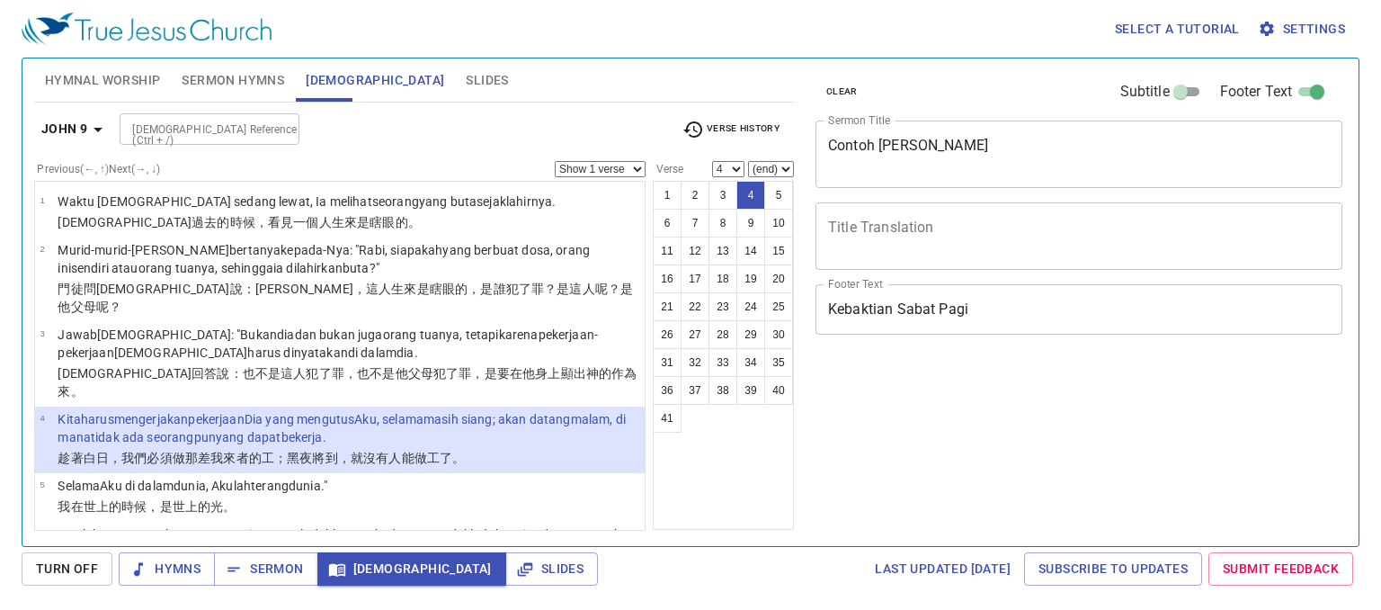
select select "4"
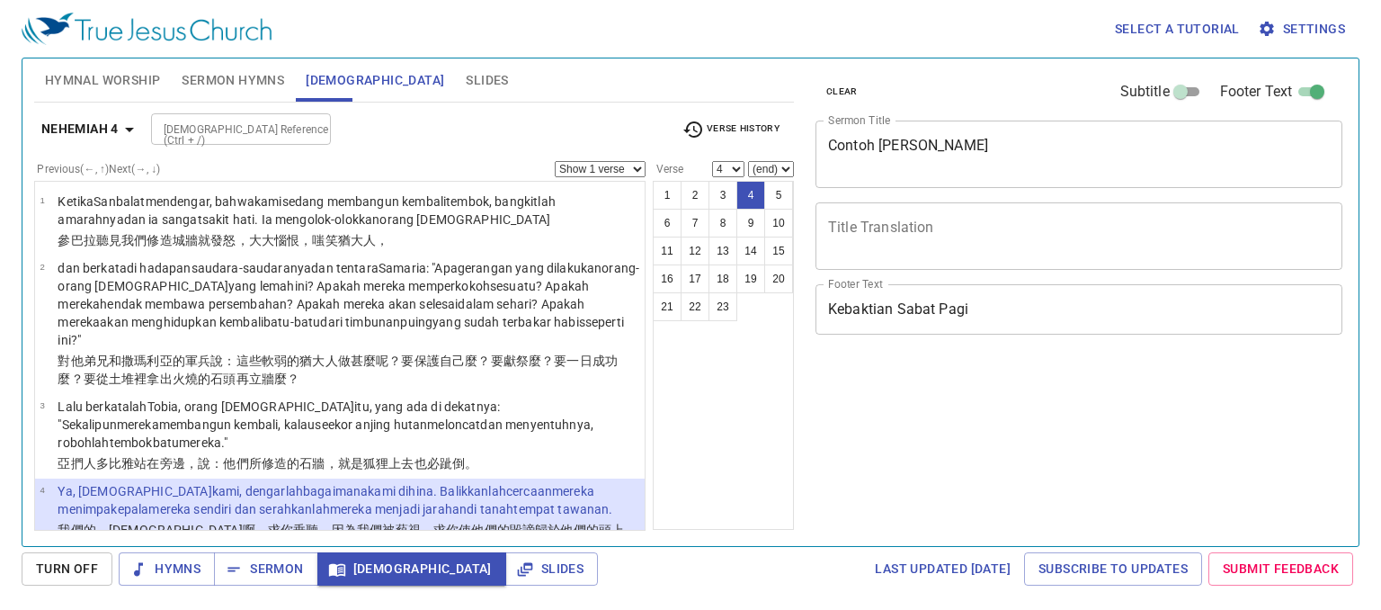
select select "4"
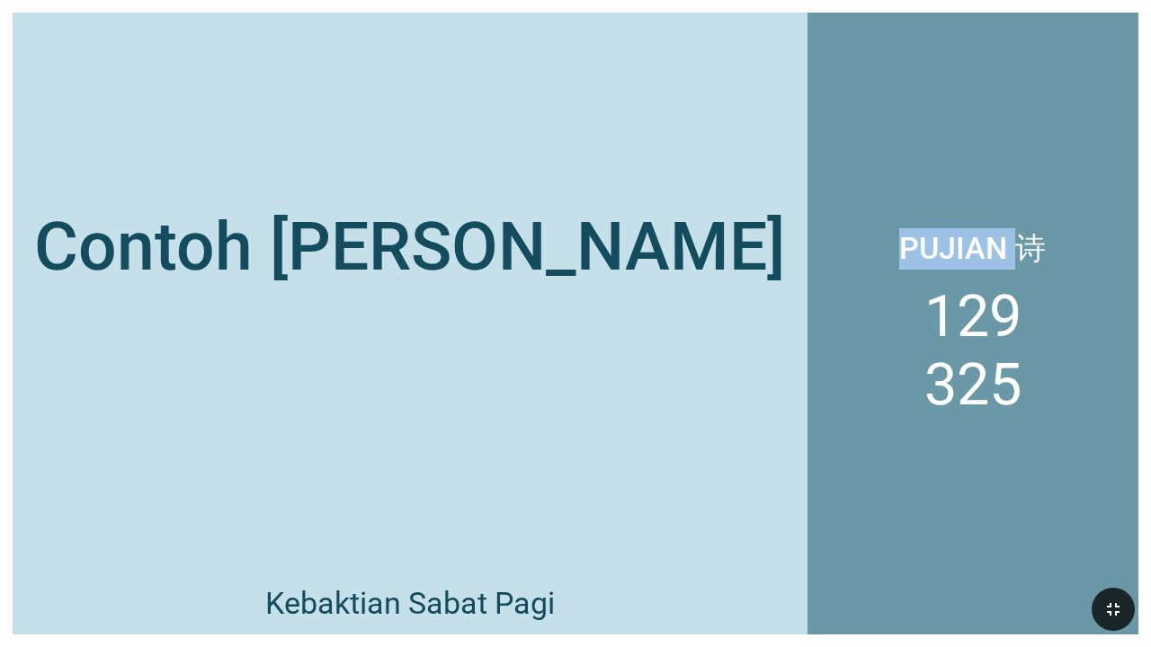
click at [1108, 607] on icon "button" at bounding box center [1113, 609] width 13 height 13
